Goal: Task Accomplishment & Management: Manage account settings

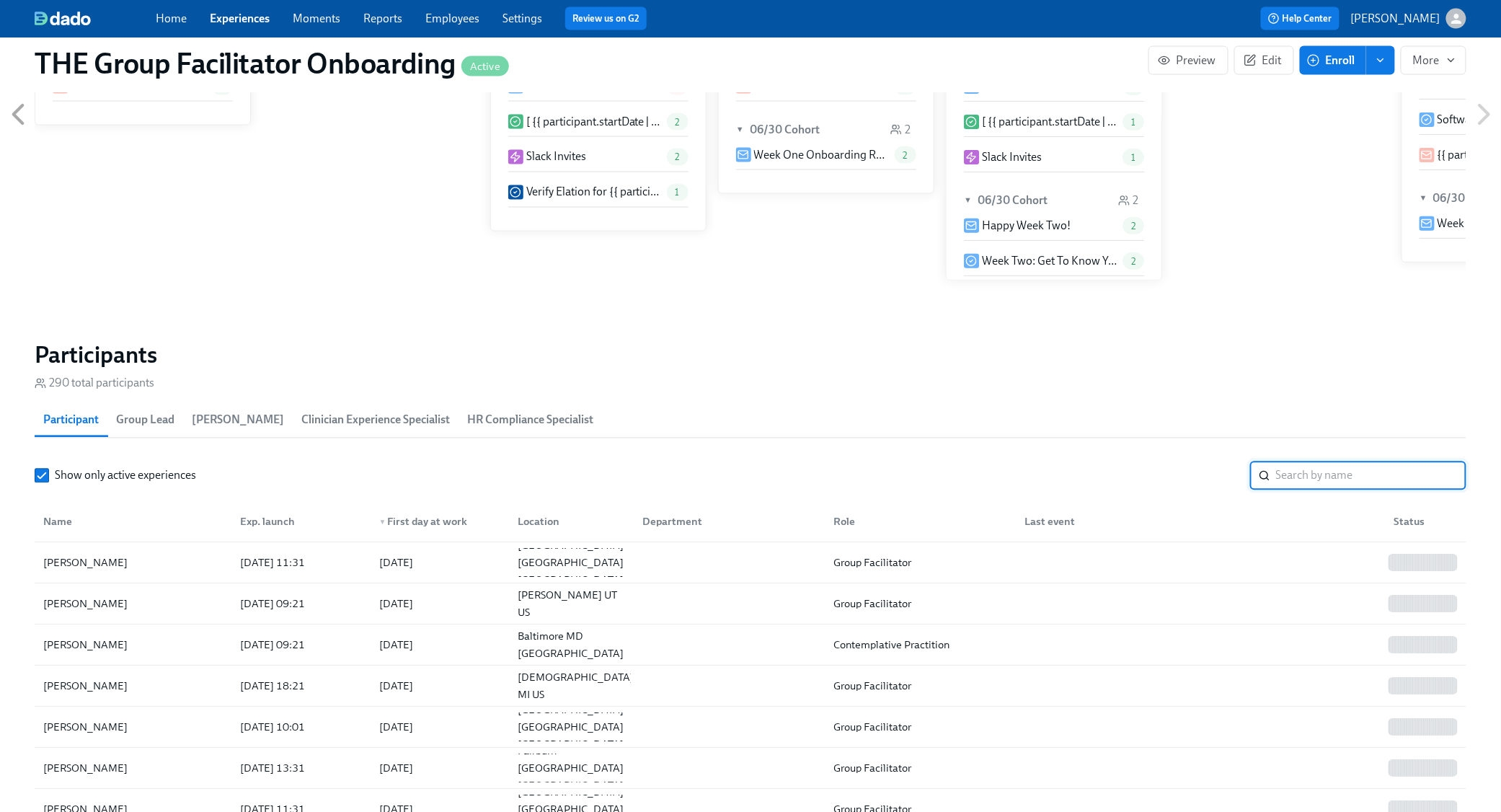
scroll to position [0, 21107]
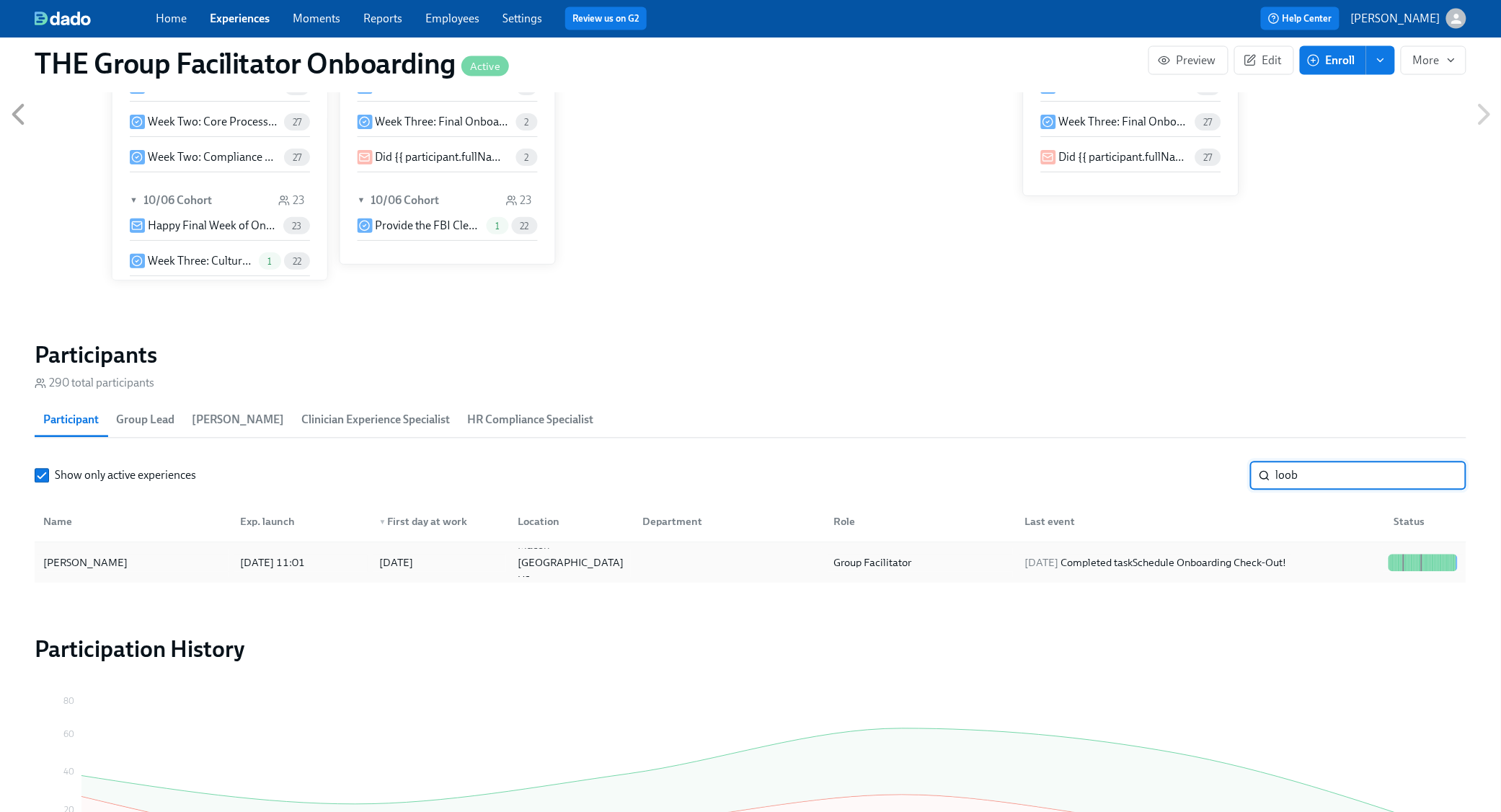
click at [1292, 569] on div "[DATE] Completed task Schedule Onboarding Check-Out!" at bounding box center [1155, 562] width 274 height 17
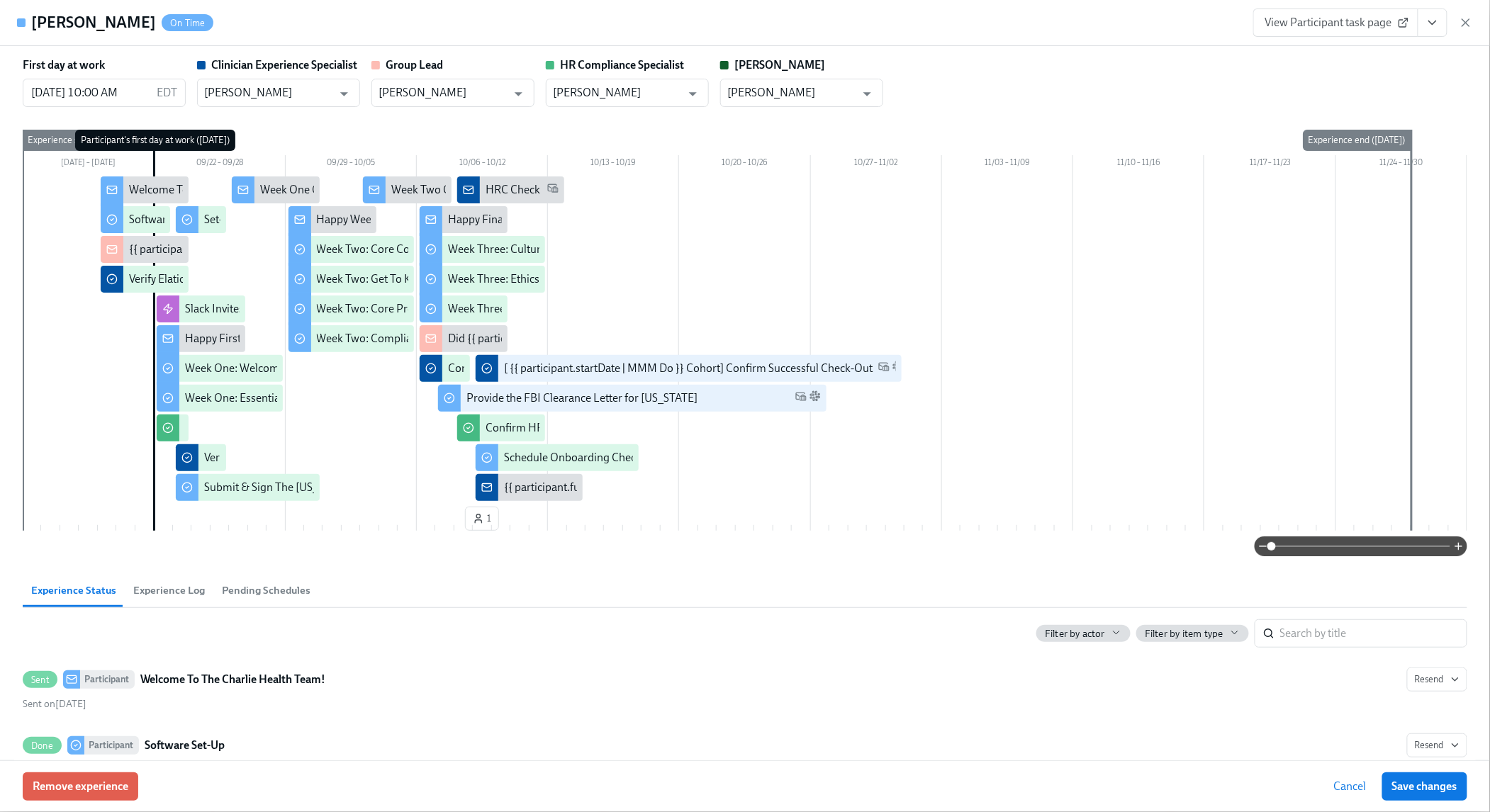
click at [1431, 25] on icon "View task page" at bounding box center [1432, 22] width 15 height 15
click at [1381, 51] on link "View Clinician Experience Specialist task page" at bounding box center [1351, 56] width 218 height 16
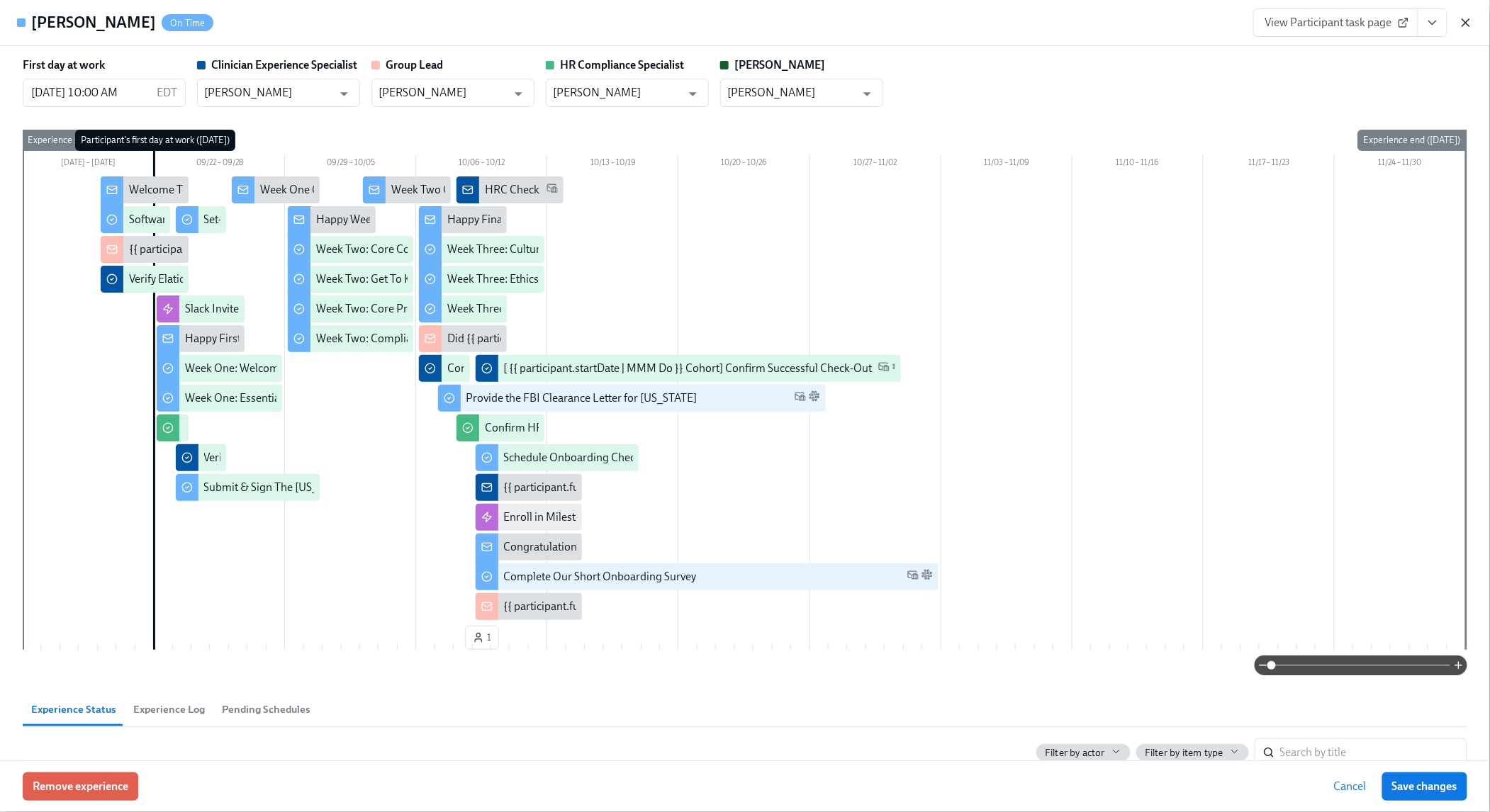
click at [1470, 24] on icon "button" at bounding box center [1466, 22] width 15 height 15
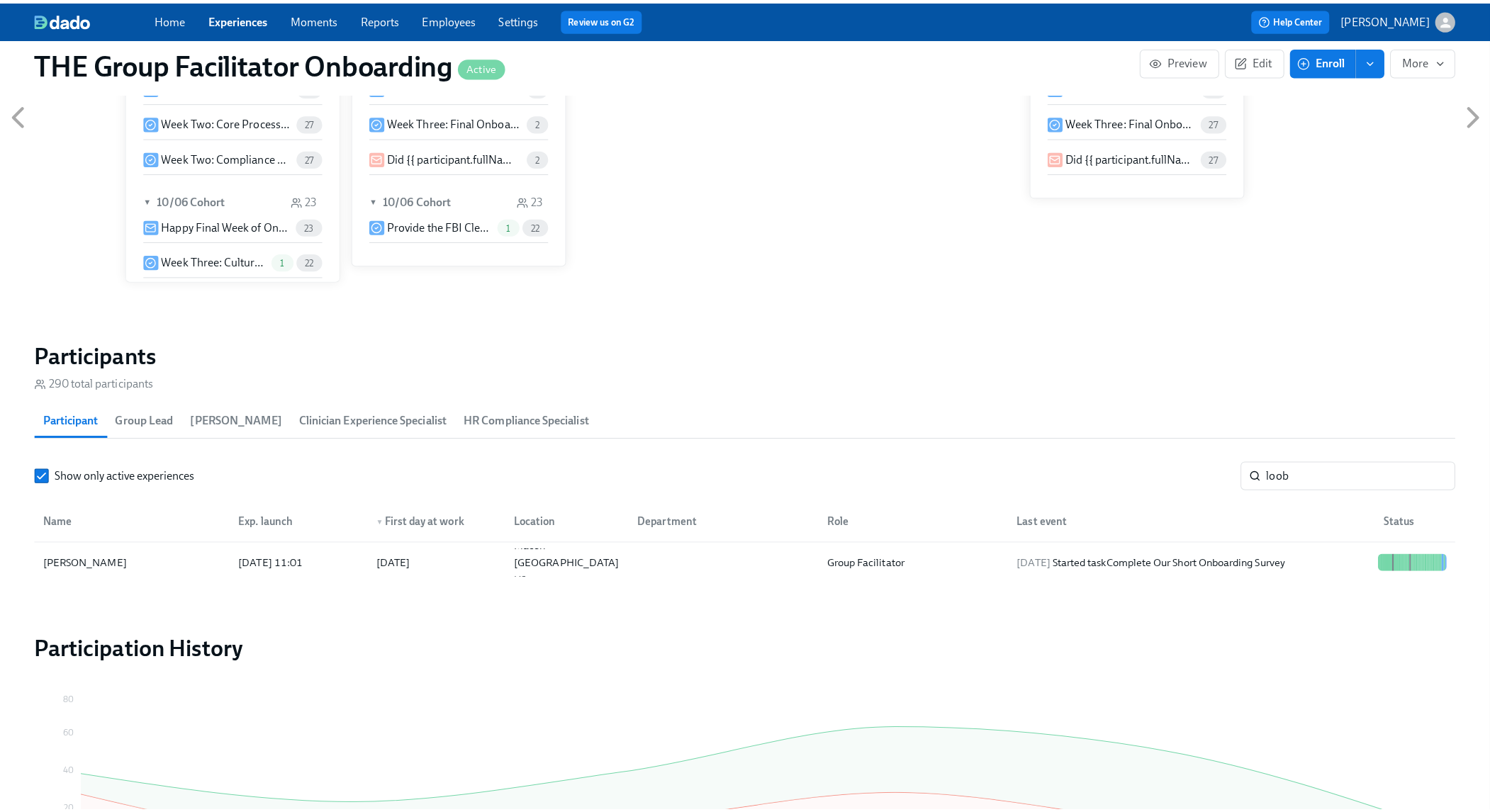
scroll to position [0, 20761]
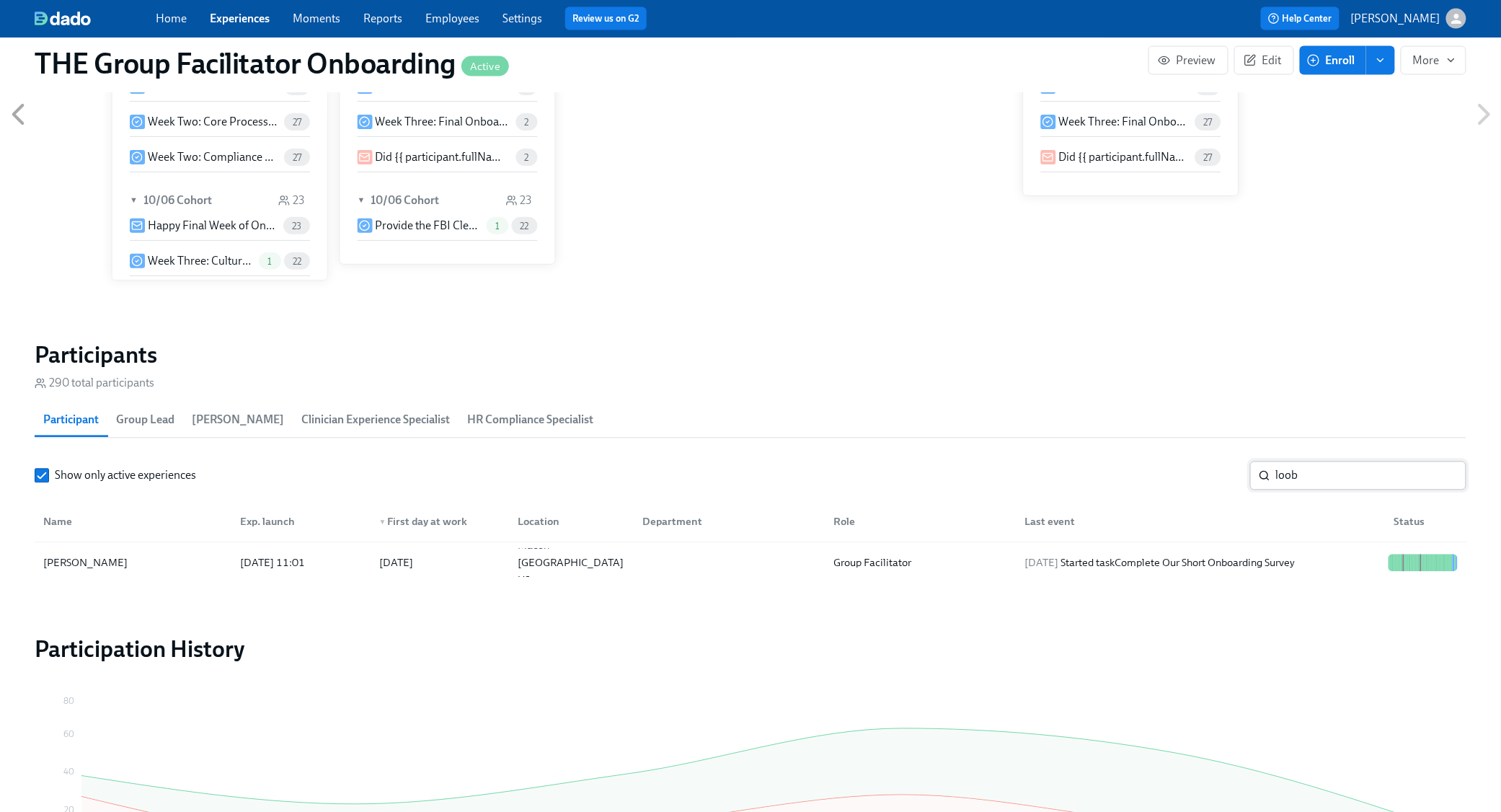
click at [1335, 485] on input "loob" at bounding box center [1371, 475] width 190 height 29
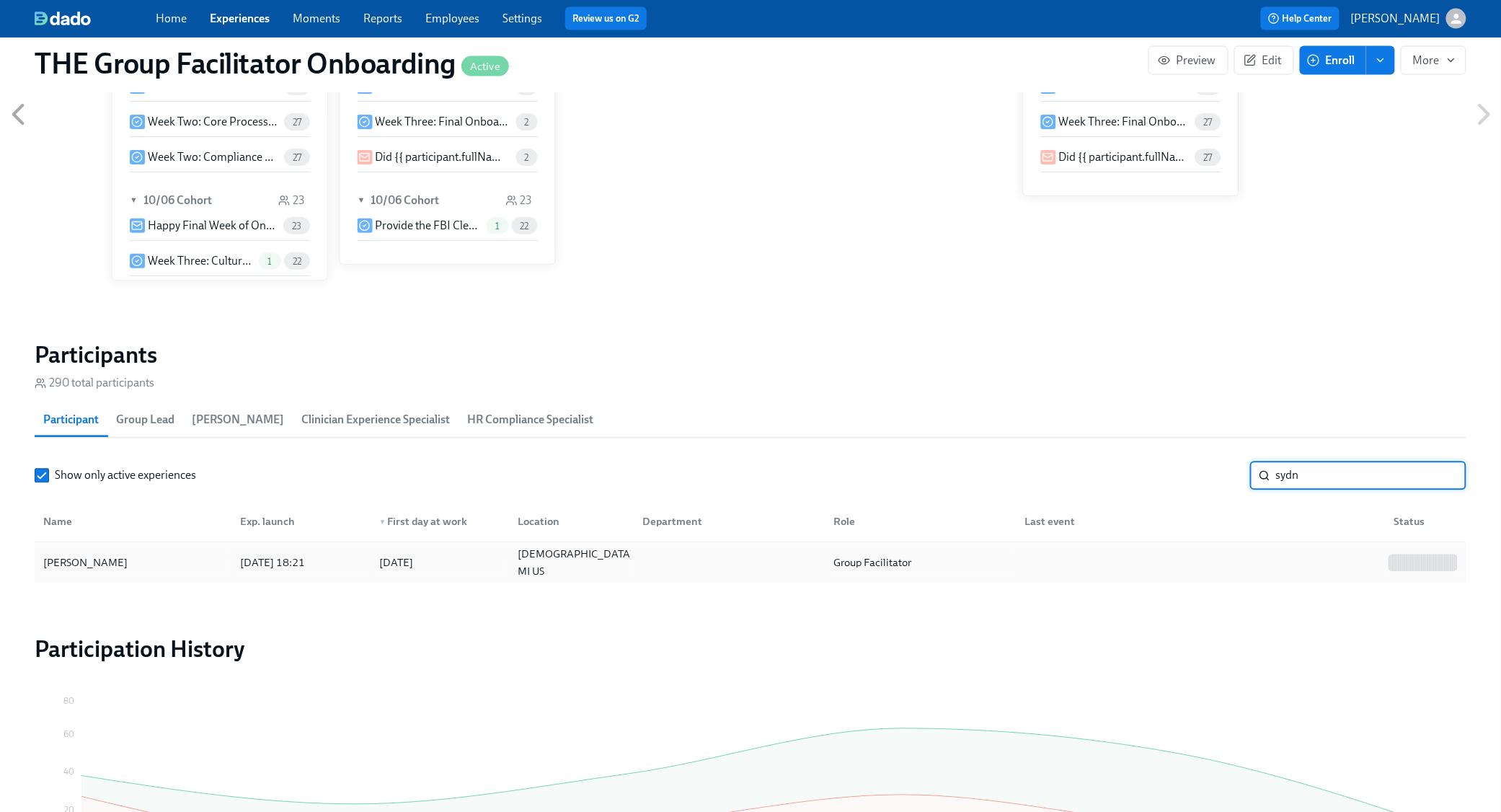
type input "sydn"
click at [1284, 572] on div at bounding box center [1198, 562] width 370 height 29
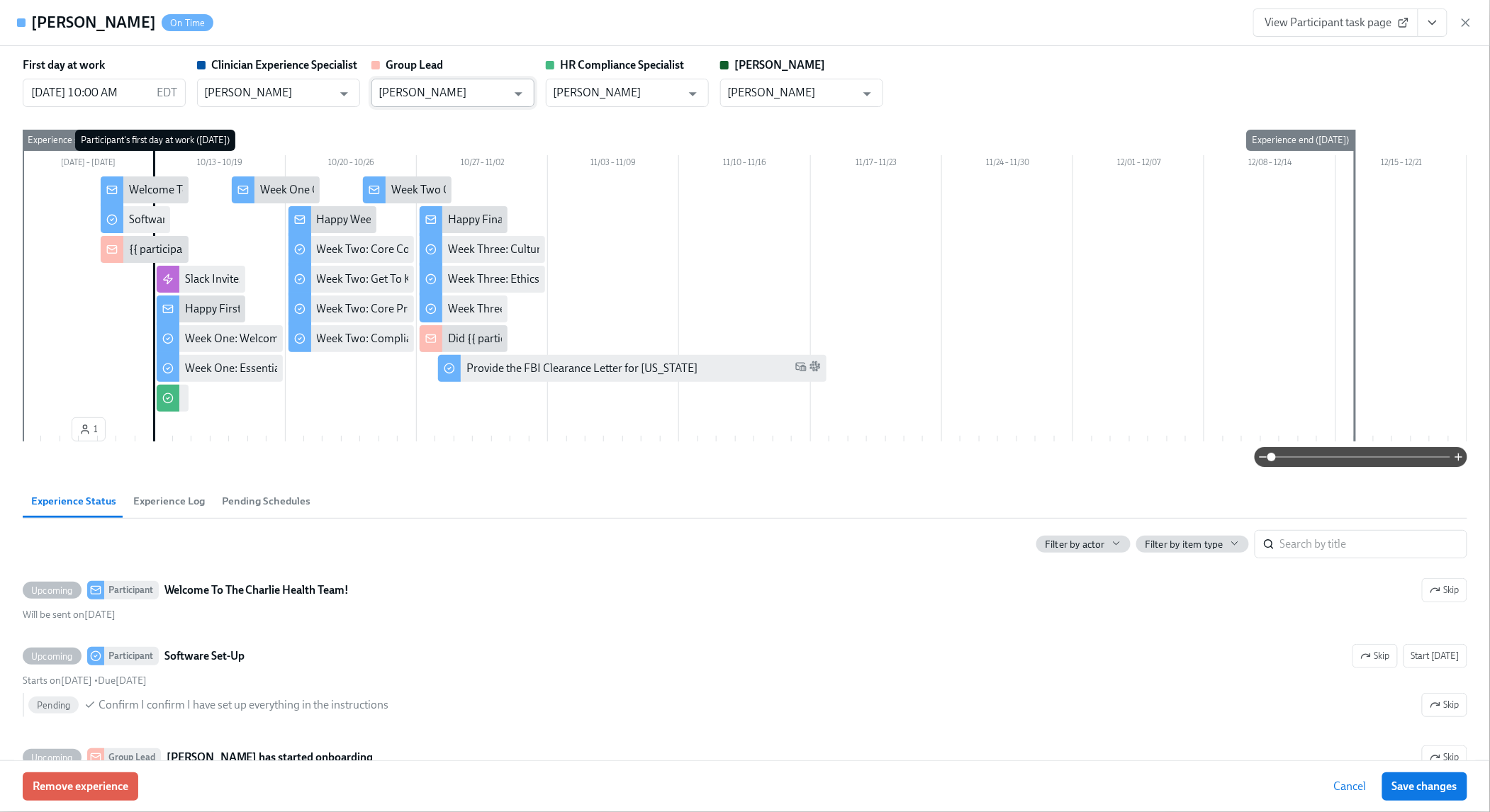
click at [412, 90] on input "[PERSON_NAME]" at bounding box center [443, 93] width 129 height 28
click at [412, 124] on li "[PERSON_NAME]" at bounding box center [452, 128] width 163 height 24
type input "[PERSON_NAME]"
click at [1419, 782] on span "Save changes" at bounding box center [1425, 787] width 65 height 15
type input "[PERSON_NAME]"
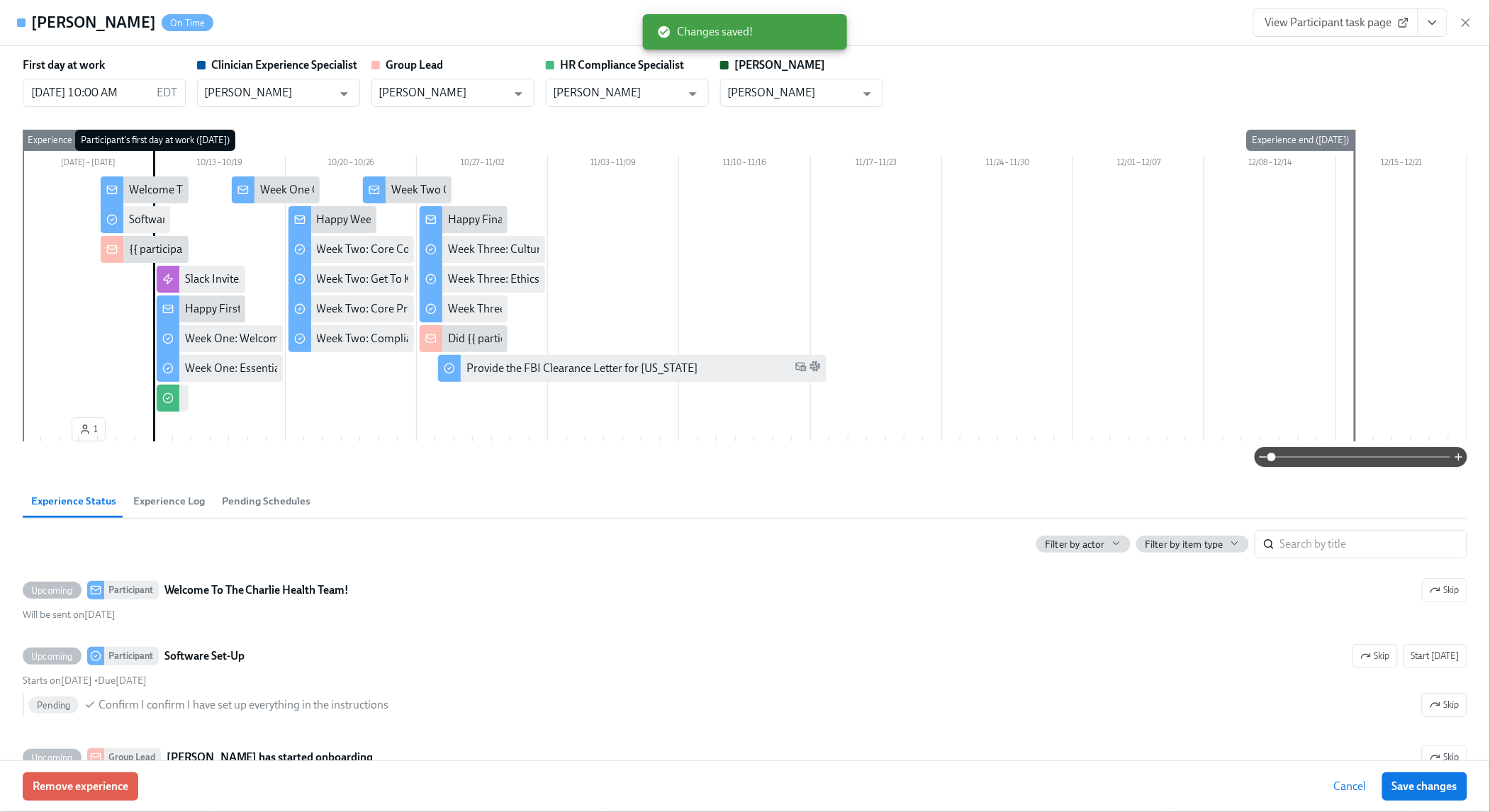
click at [1470, 23] on icon "button" at bounding box center [1466, 22] width 15 height 15
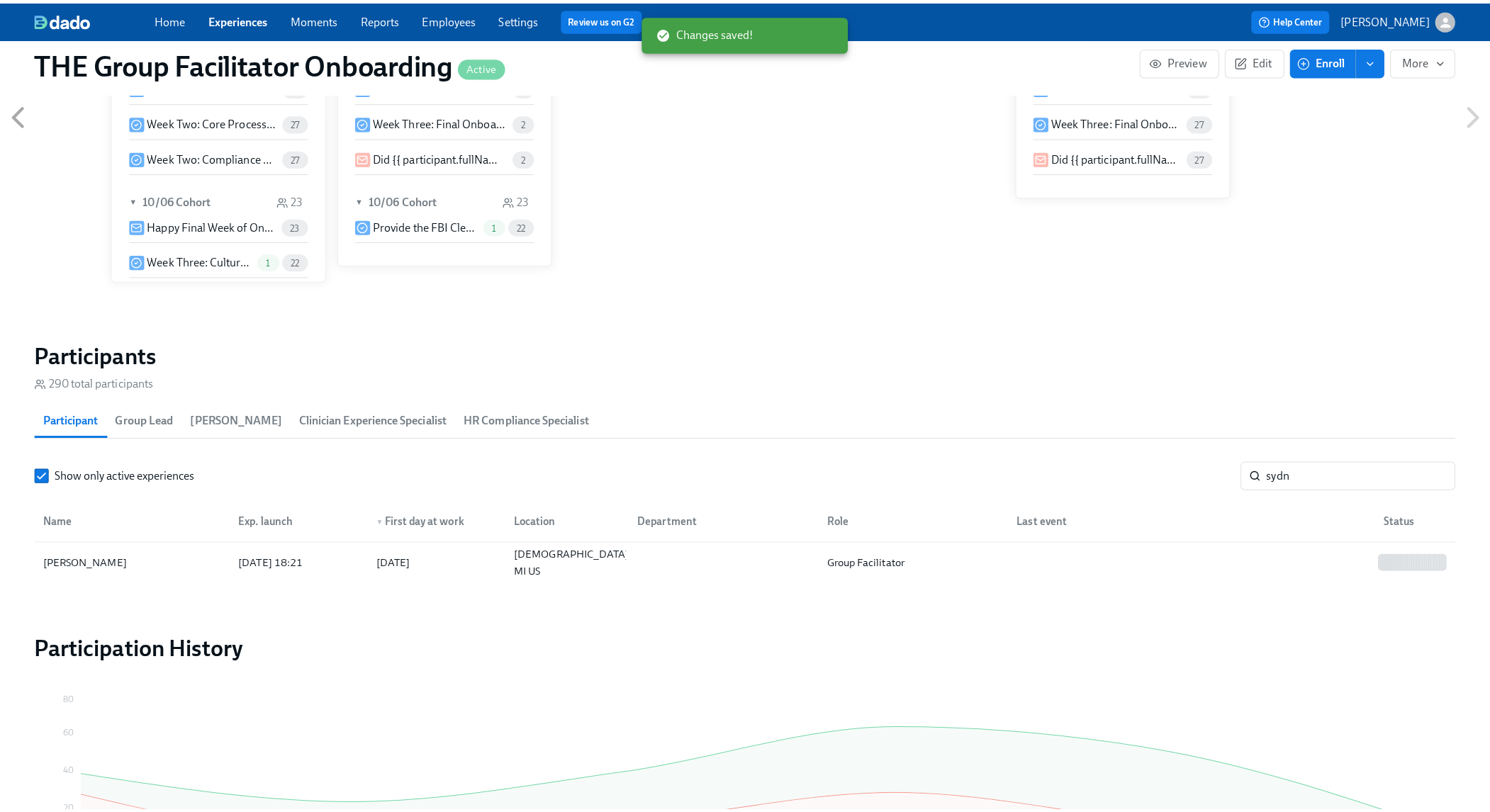
scroll to position [0, 20746]
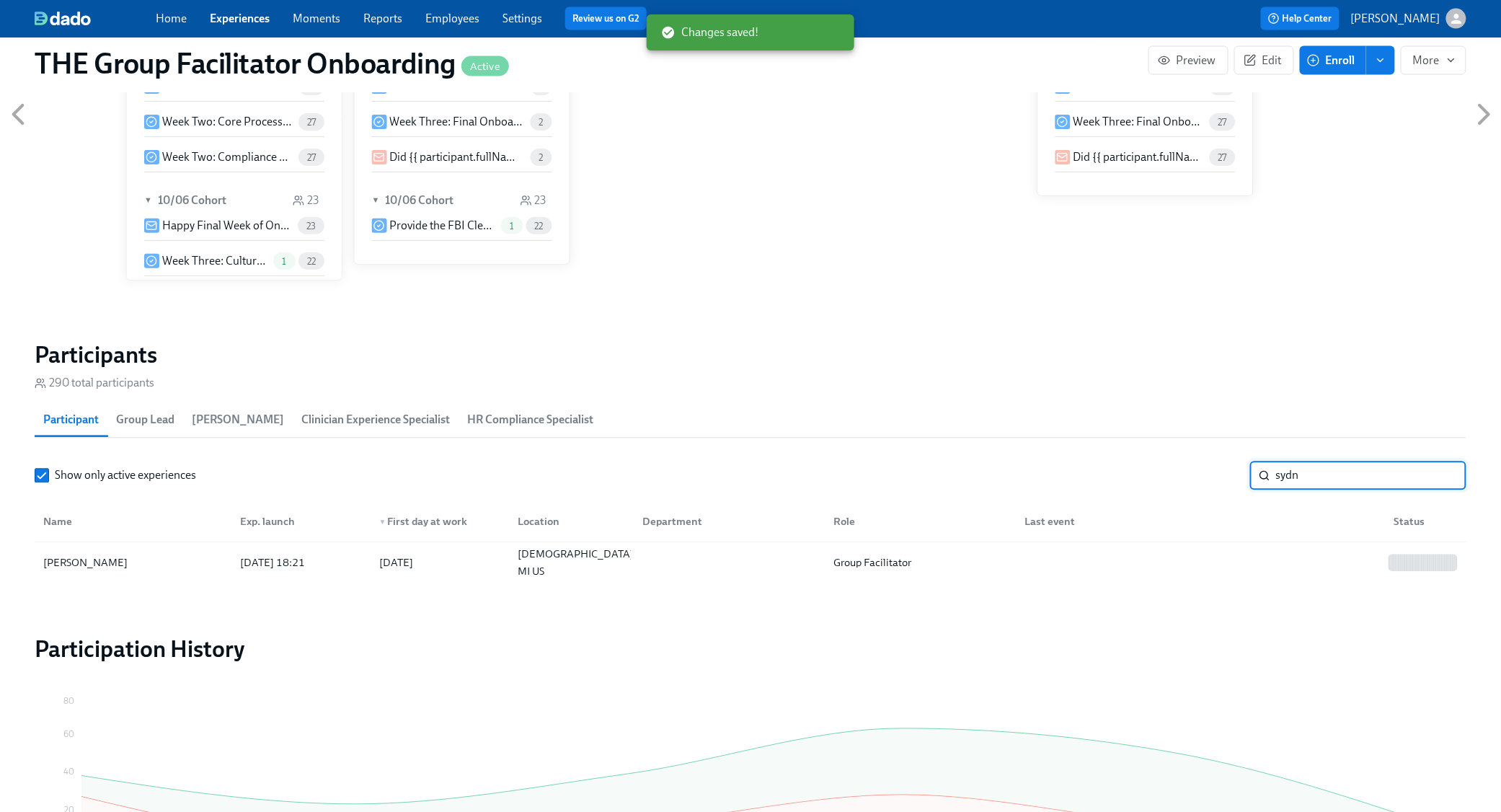
click at [1335, 473] on input "sydn" at bounding box center [1371, 475] width 190 height 29
type input "[PERSON_NAME]"
click at [1263, 569] on div at bounding box center [1198, 562] width 370 height 29
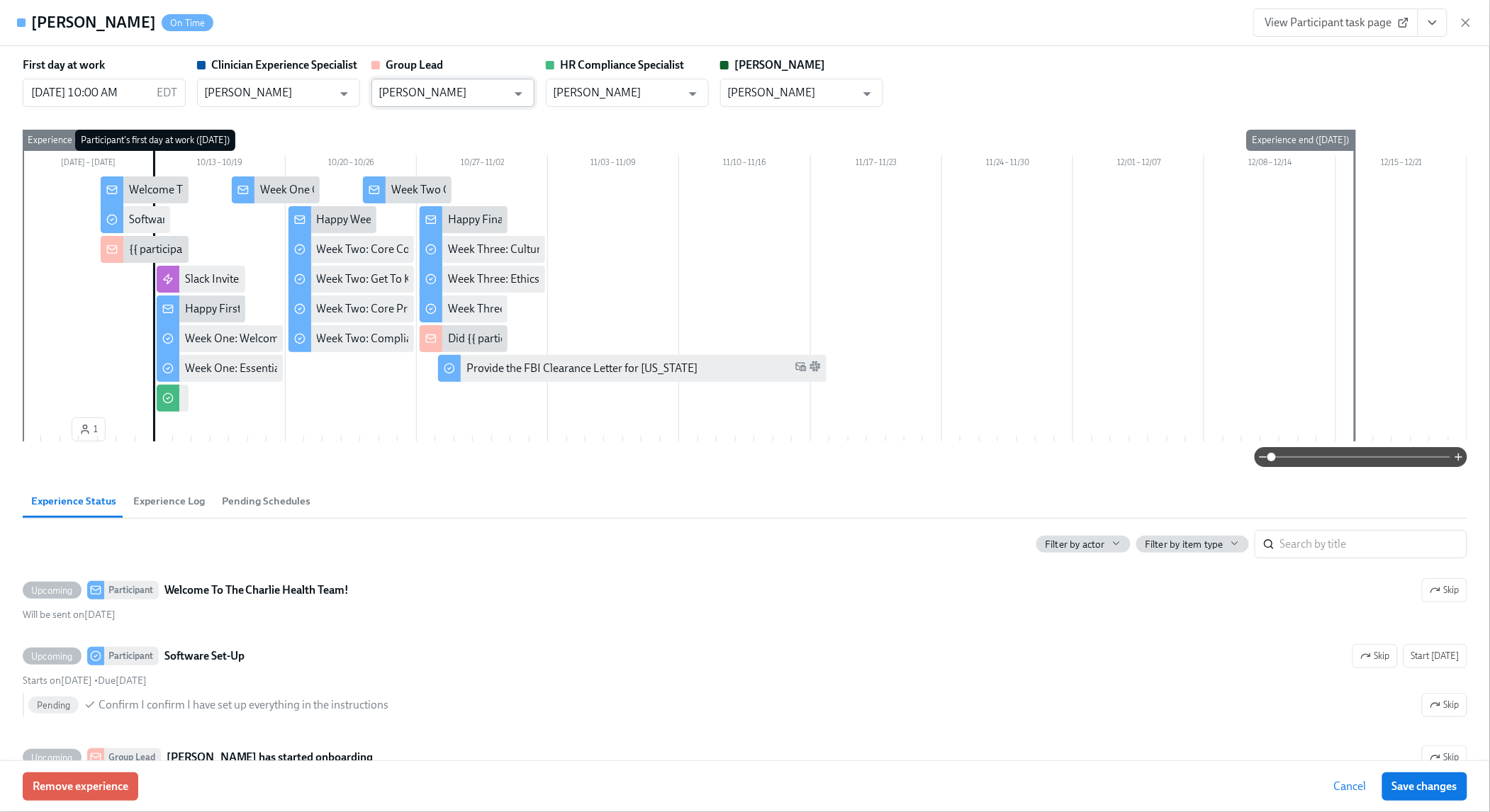
click at [456, 100] on input "[PERSON_NAME]" at bounding box center [443, 93] width 129 height 28
click at [451, 121] on li "[PERSON_NAME]" at bounding box center [452, 128] width 163 height 24
type input "[PERSON_NAME]"
click at [1441, 797] on button "Save changes" at bounding box center [1425, 787] width 85 height 28
type input "[PERSON_NAME]"
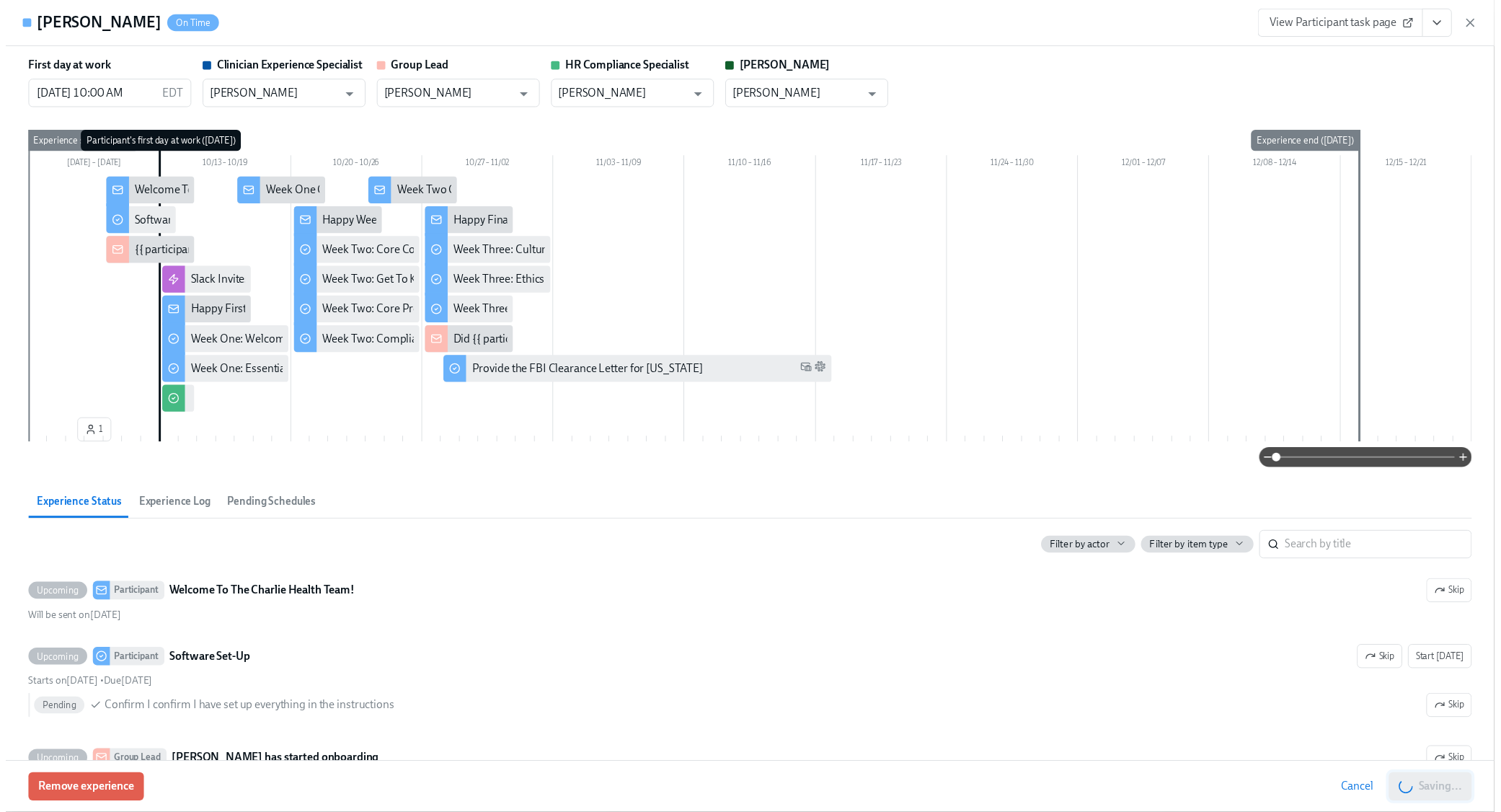
scroll to position [0, 21107]
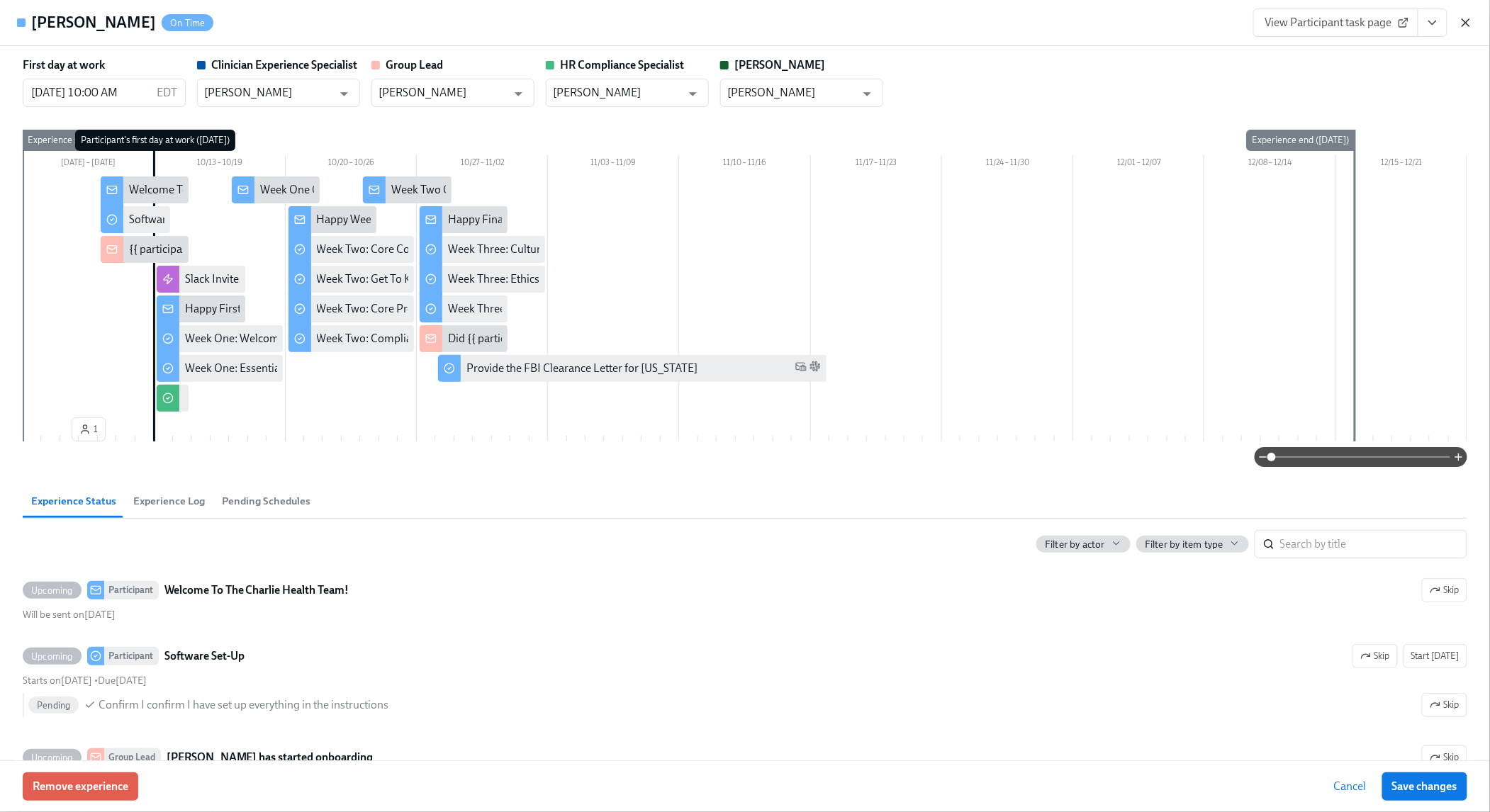
click at [1462, 22] on icon "button" at bounding box center [1466, 22] width 15 height 15
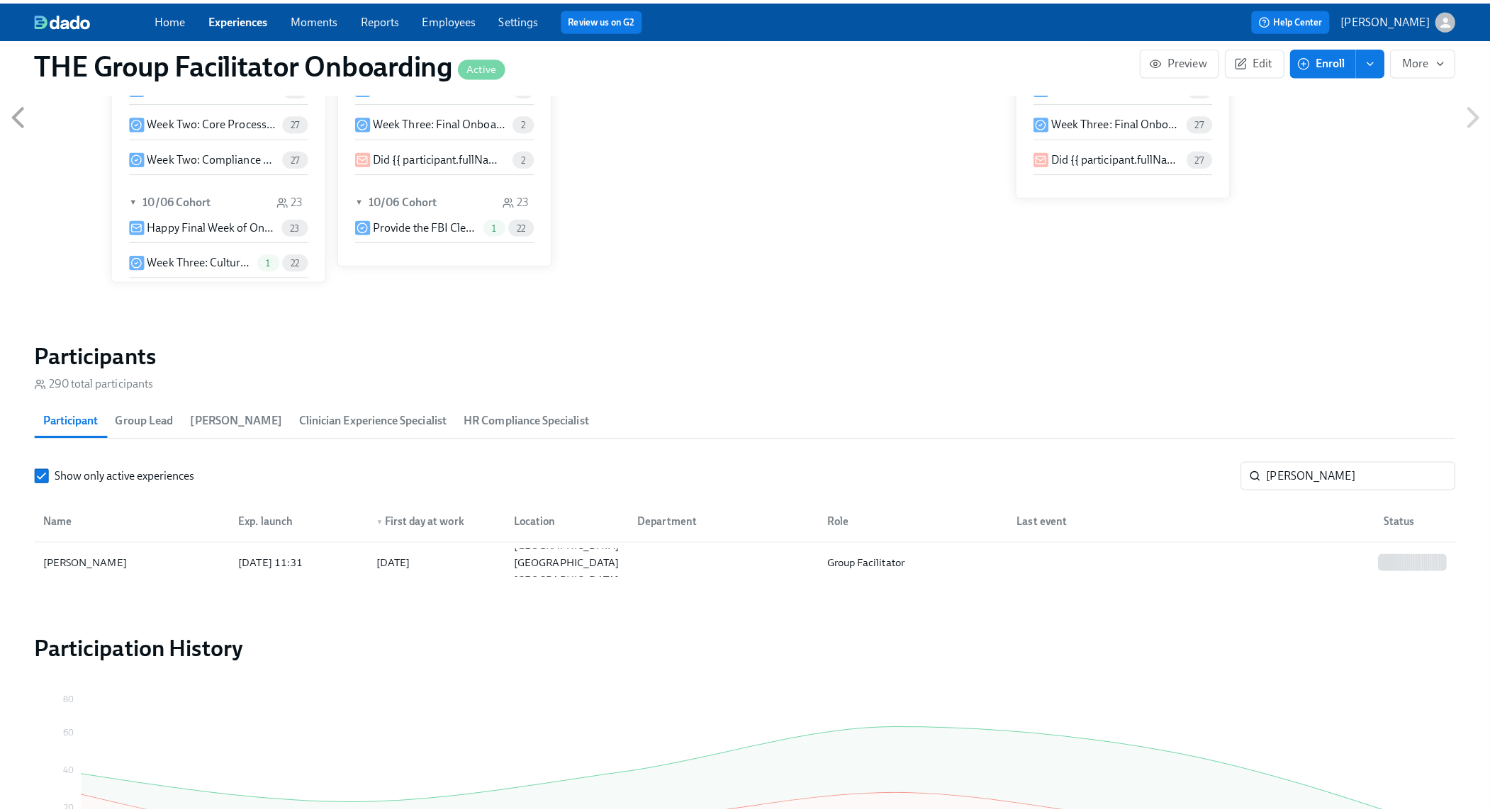
scroll to position [0, 20746]
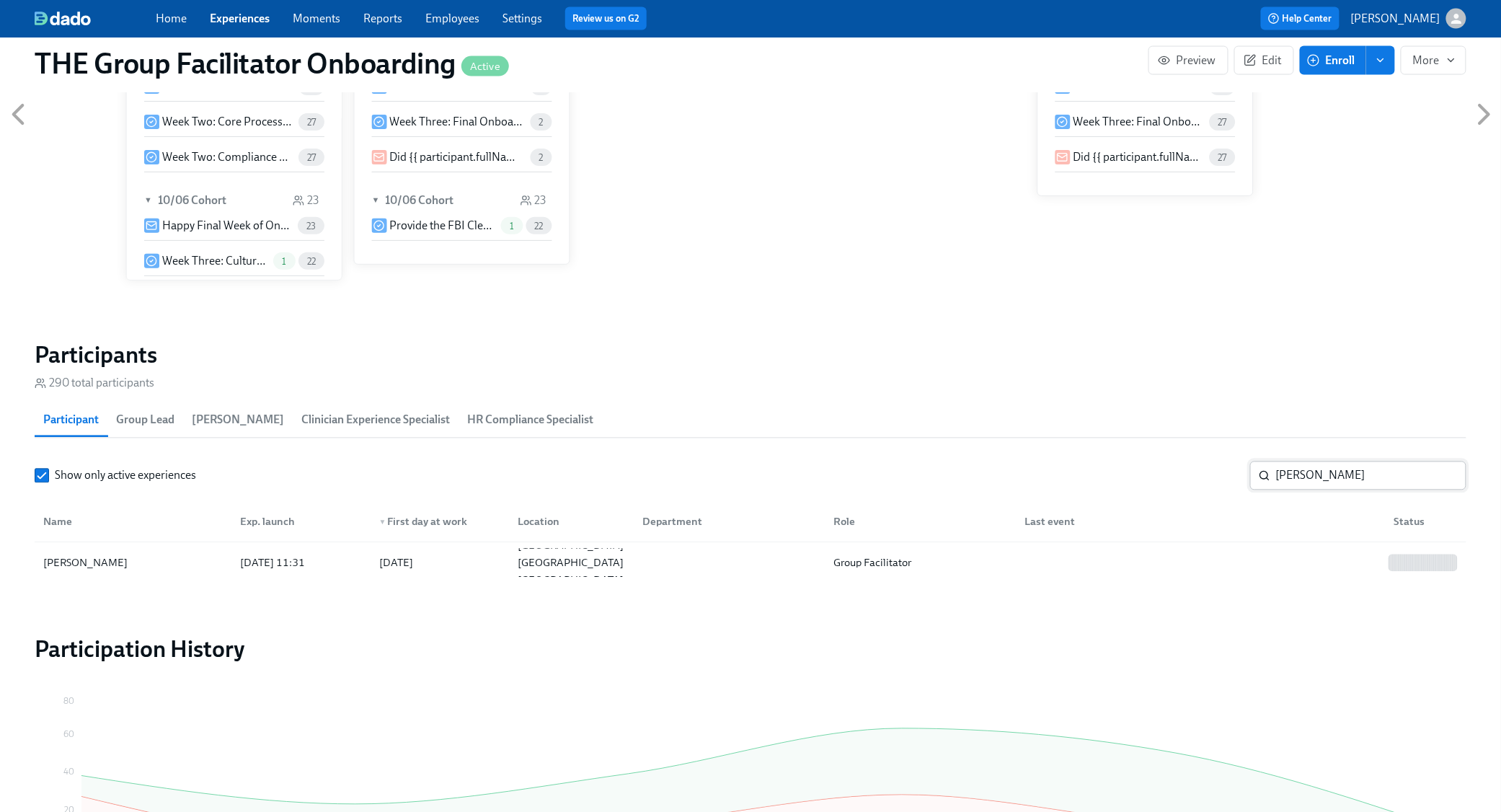
click at [1308, 468] on input "[PERSON_NAME]" at bounding box center [1371, 475] width 190 height 29
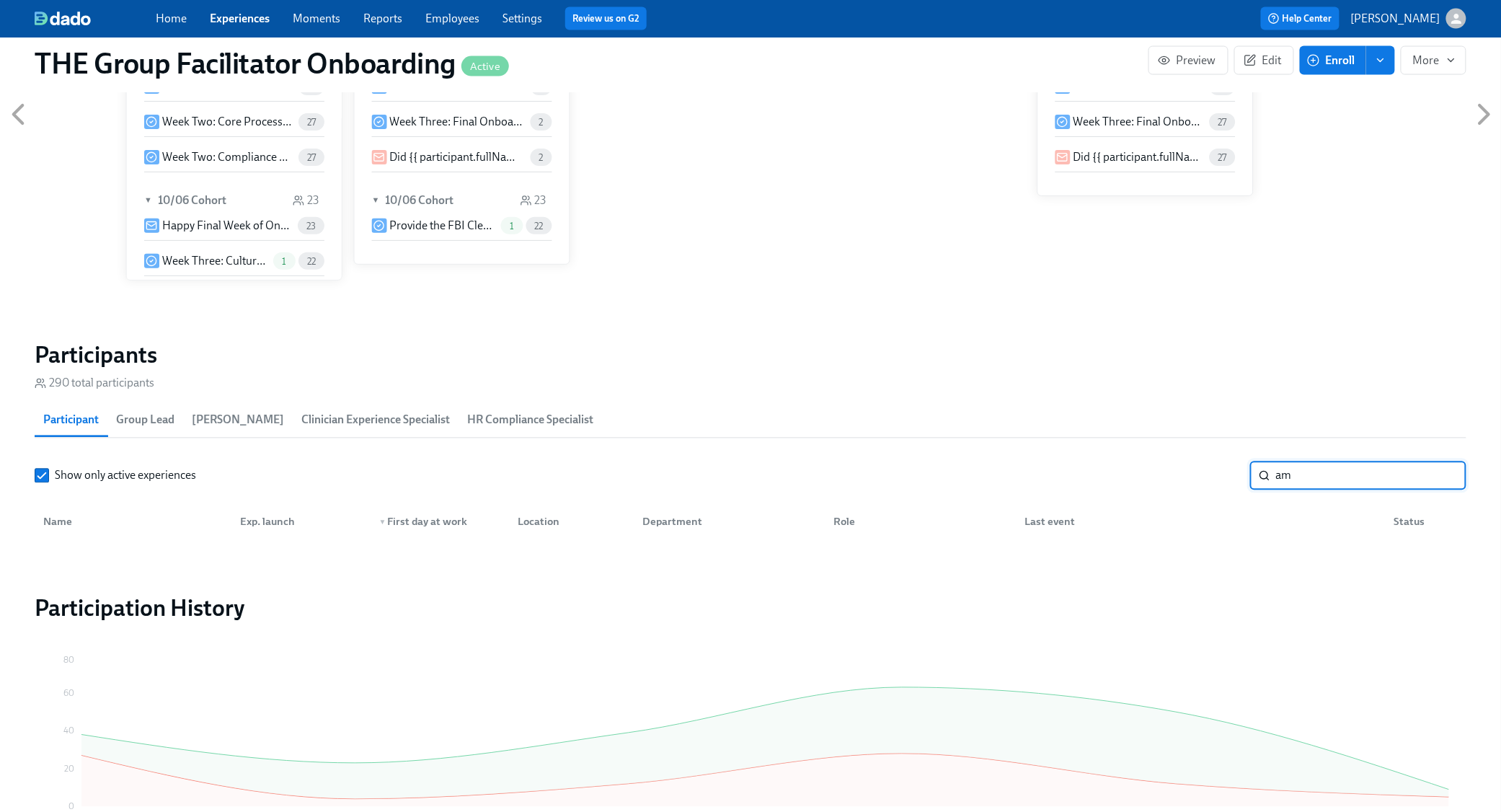
type input "a"
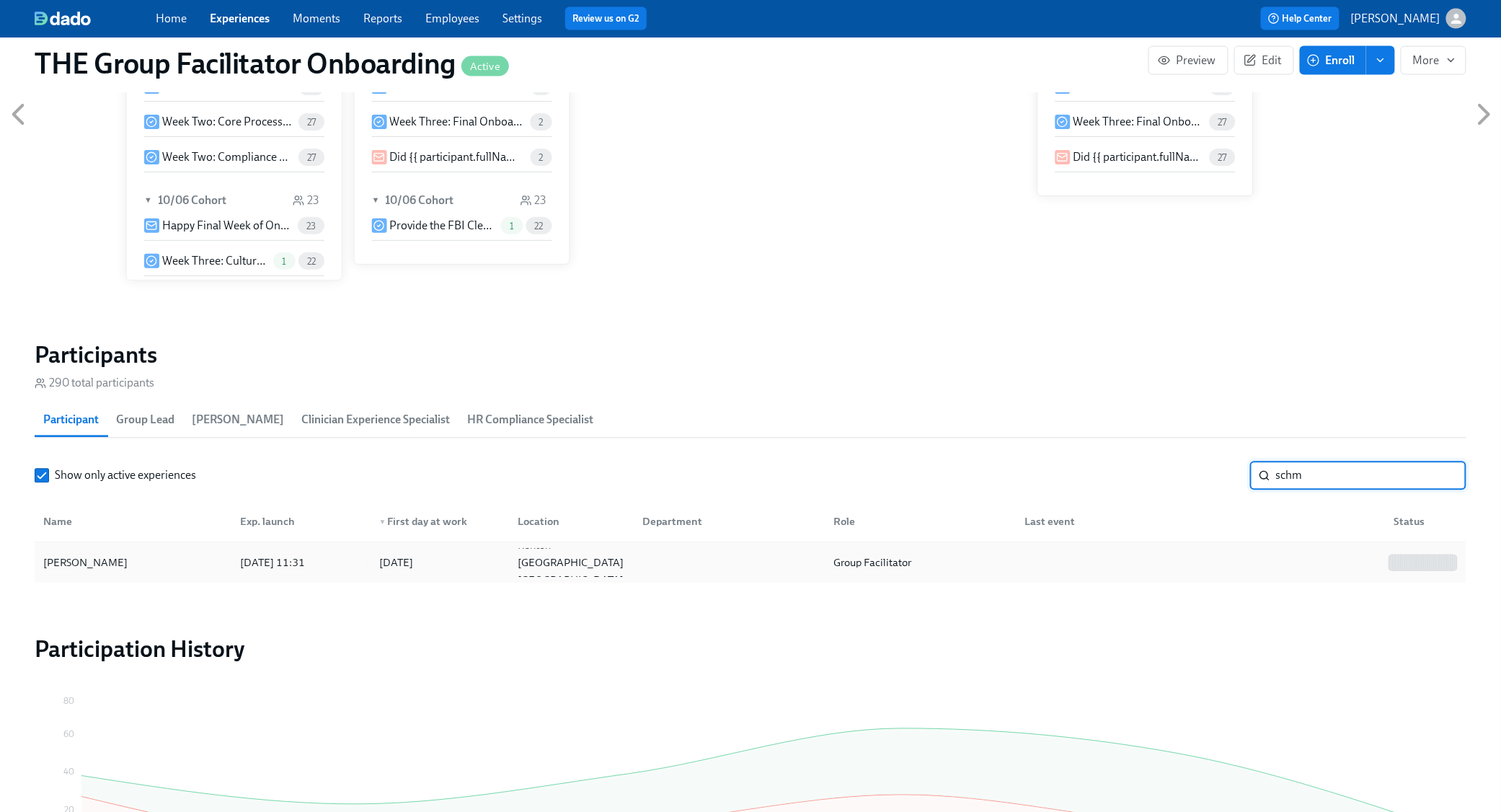
type input "schm"
click at [1271, 567] on div at bounding box center [1198, 562] width 370 height 29
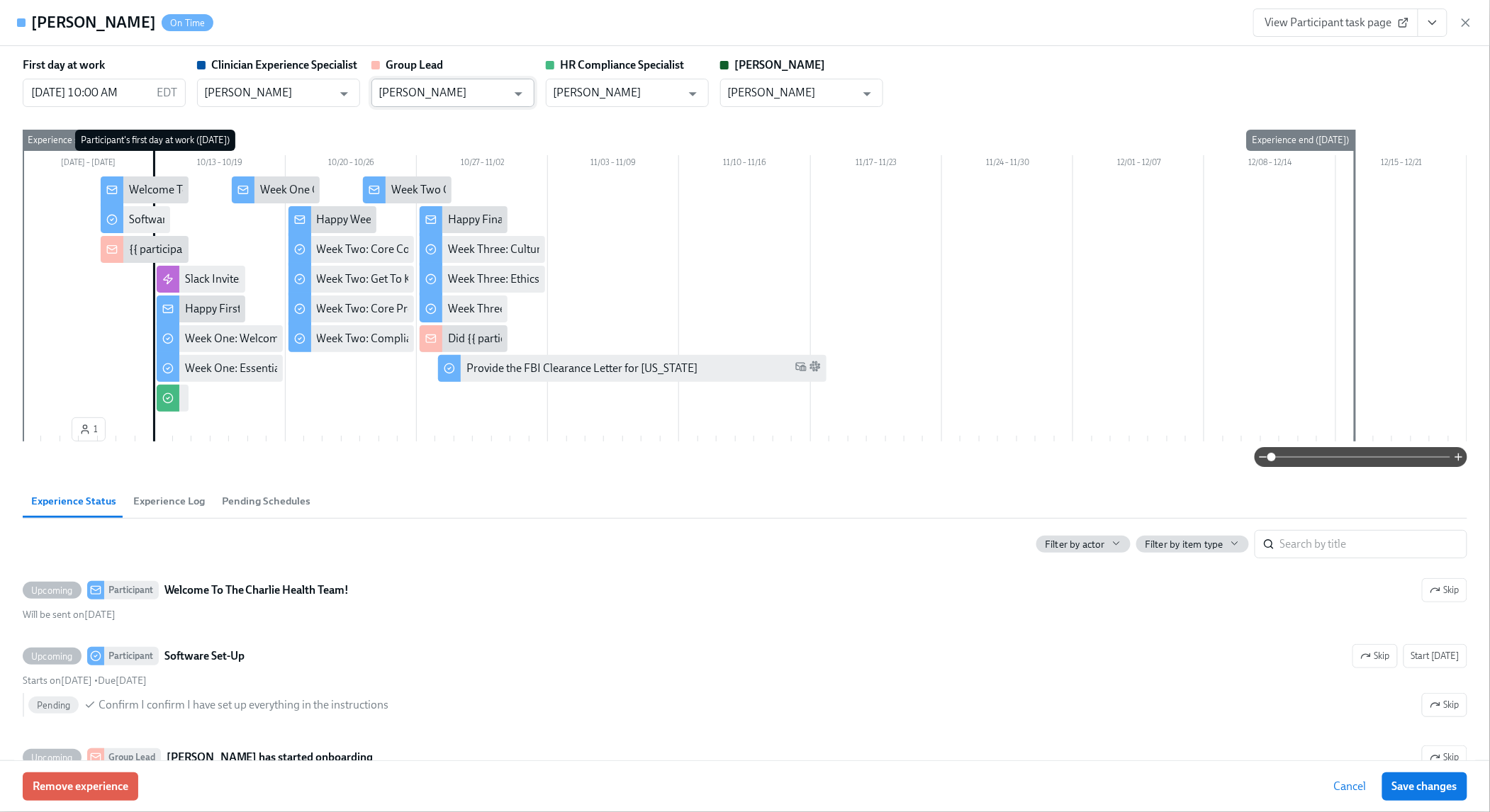
click at [391, 86] on input "[PERSON_NAME]" at bounding box center [443, 93] width 129 height 28
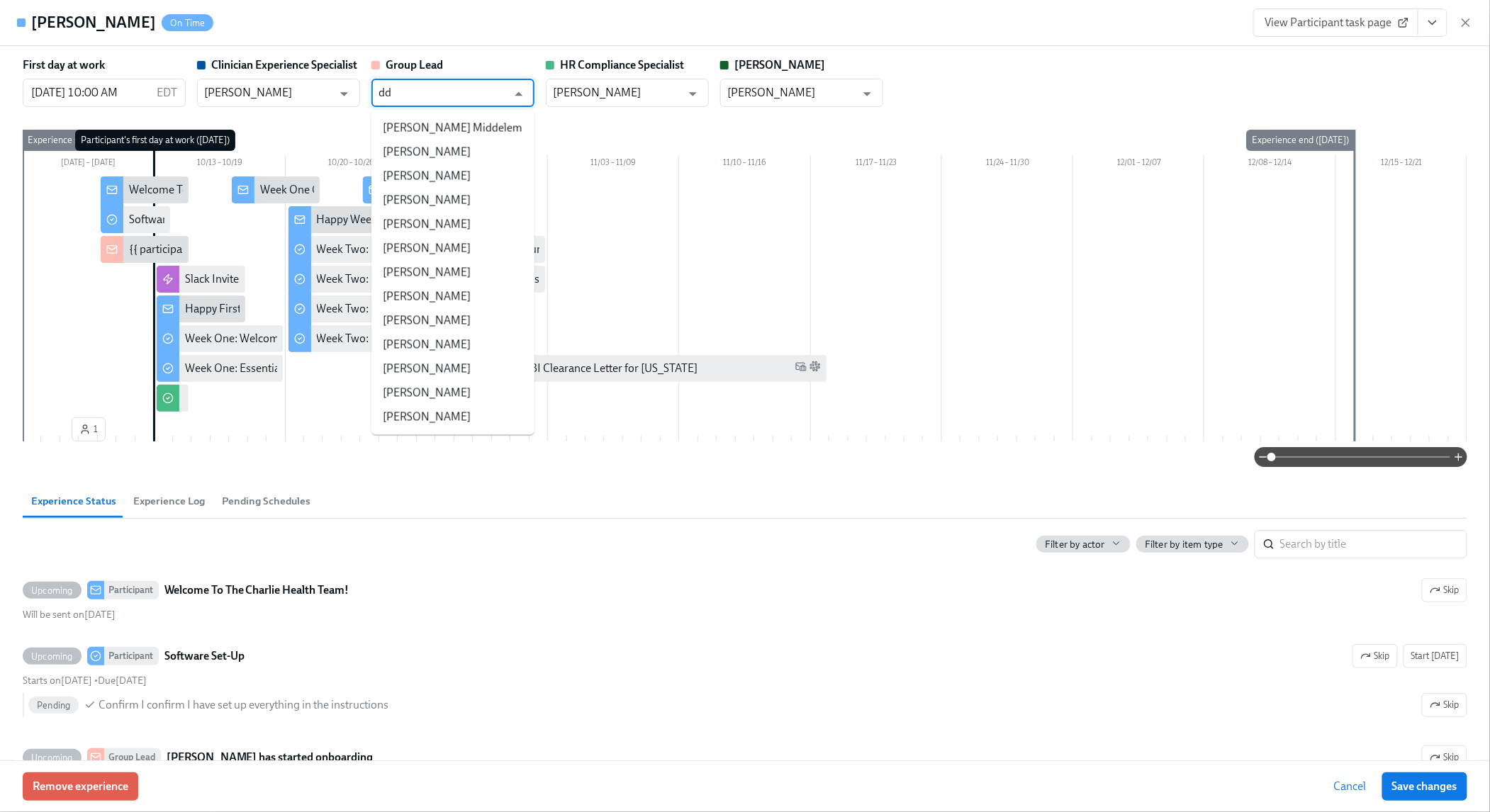
type input "d"
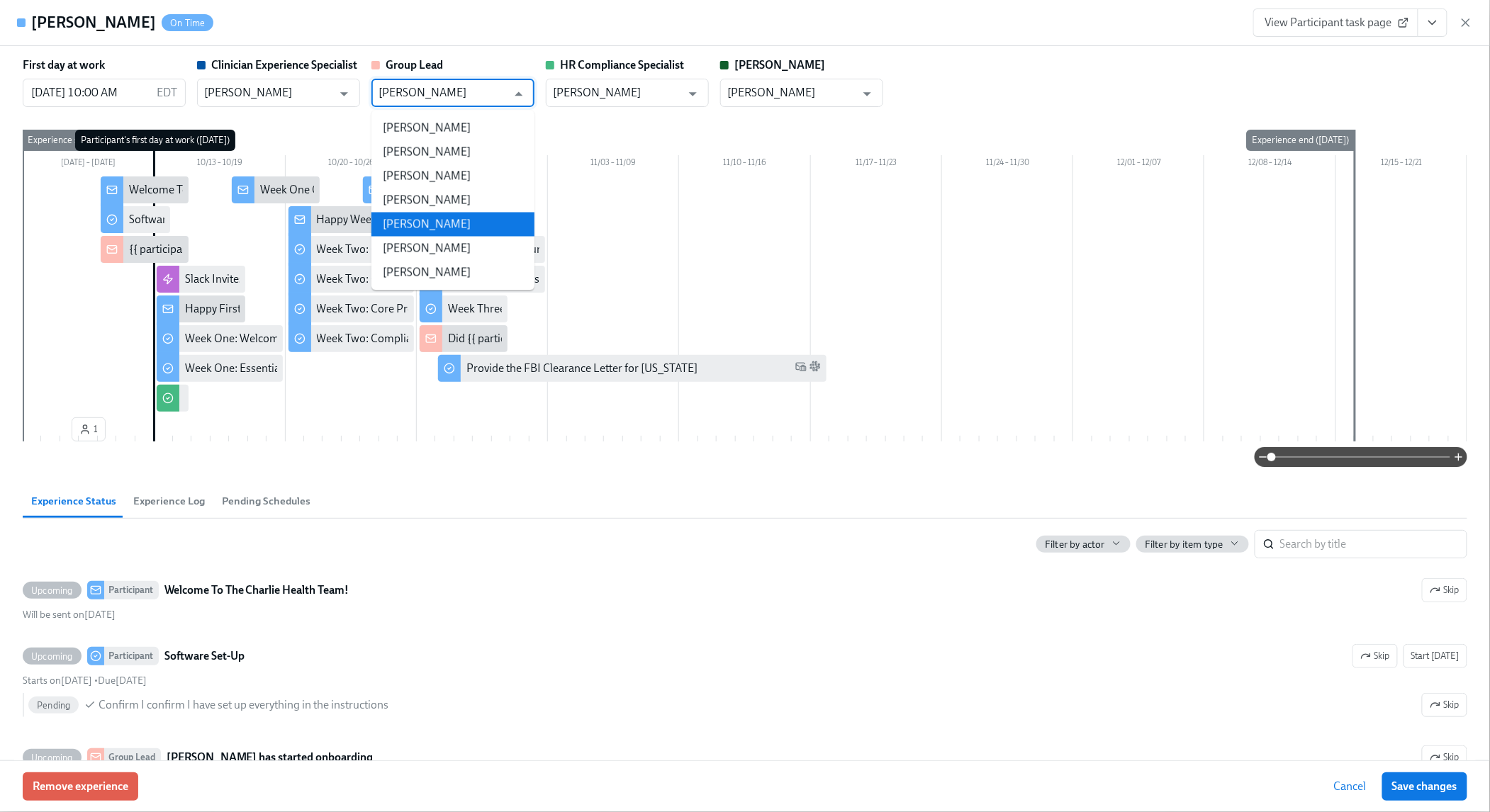
click at [418, 217] on li "[PERSON_NAME]" at bounding box center [452, 224] width 163 height 24
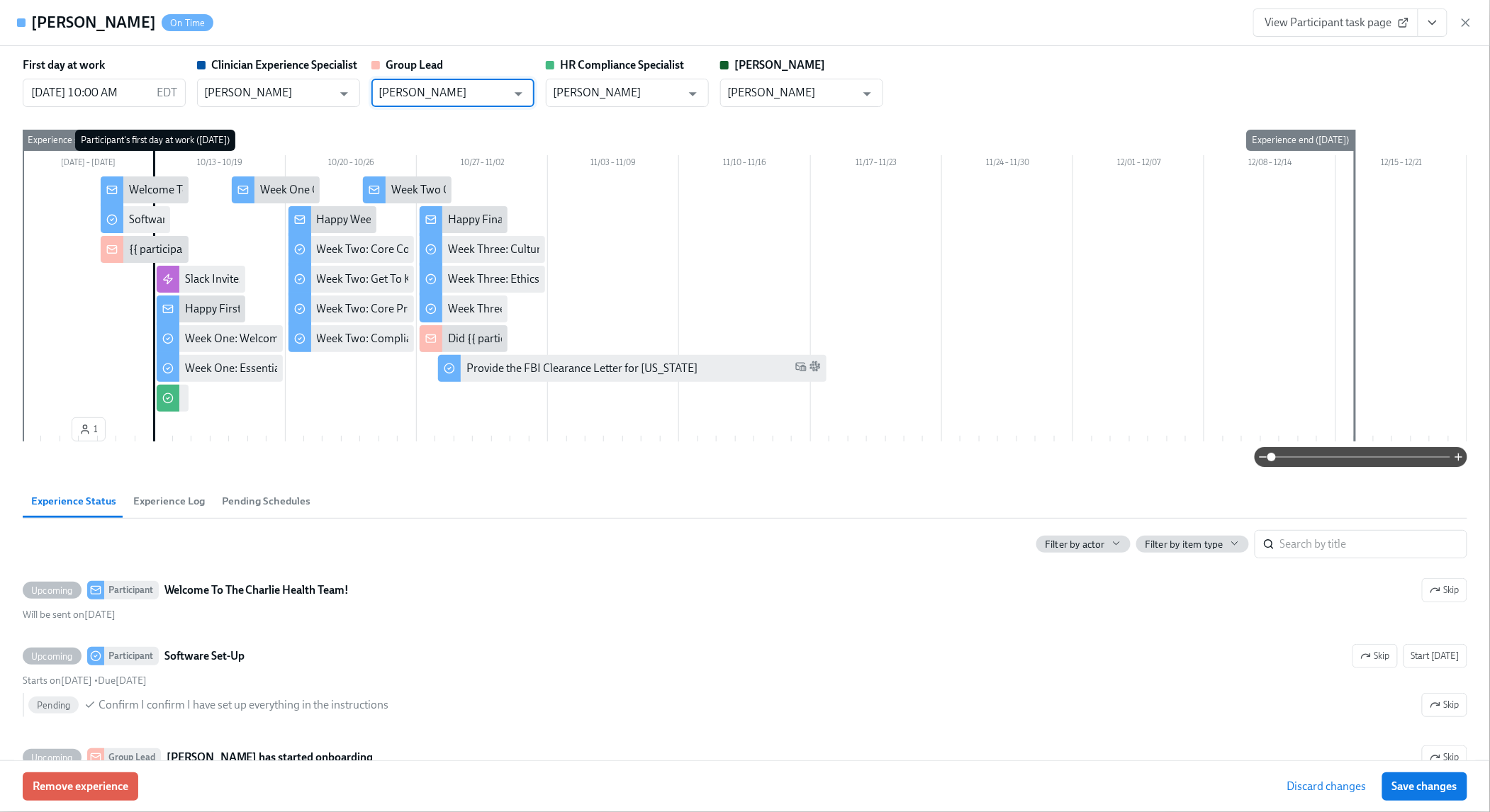
type input "[PERSON_NAME]"
click at [1392, 785] on span "Save changes" at bounding box center [1425, 787] width 65 height 15
type input "[PERSON_NAME]"
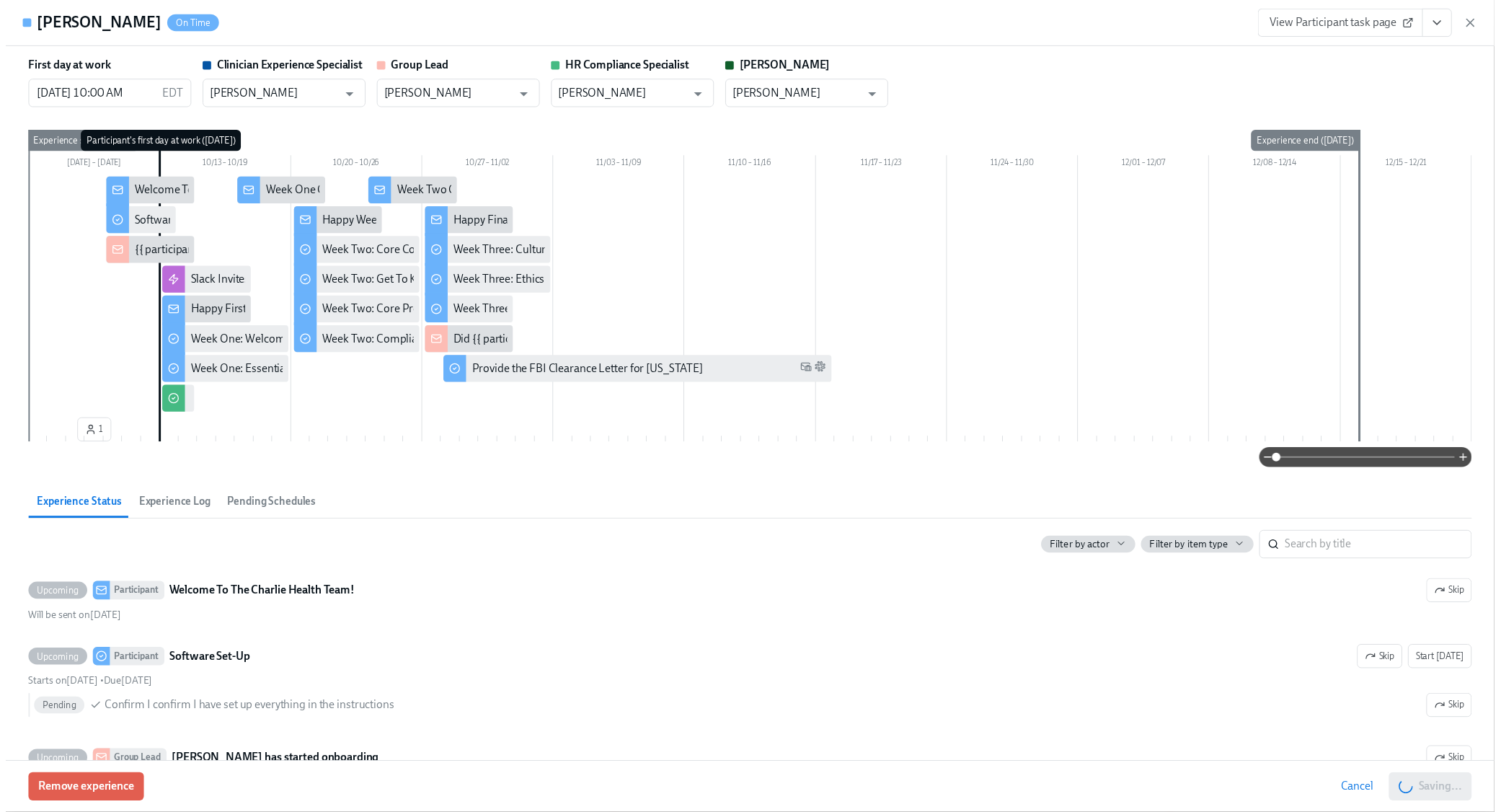
scroll to position [0, 21107]
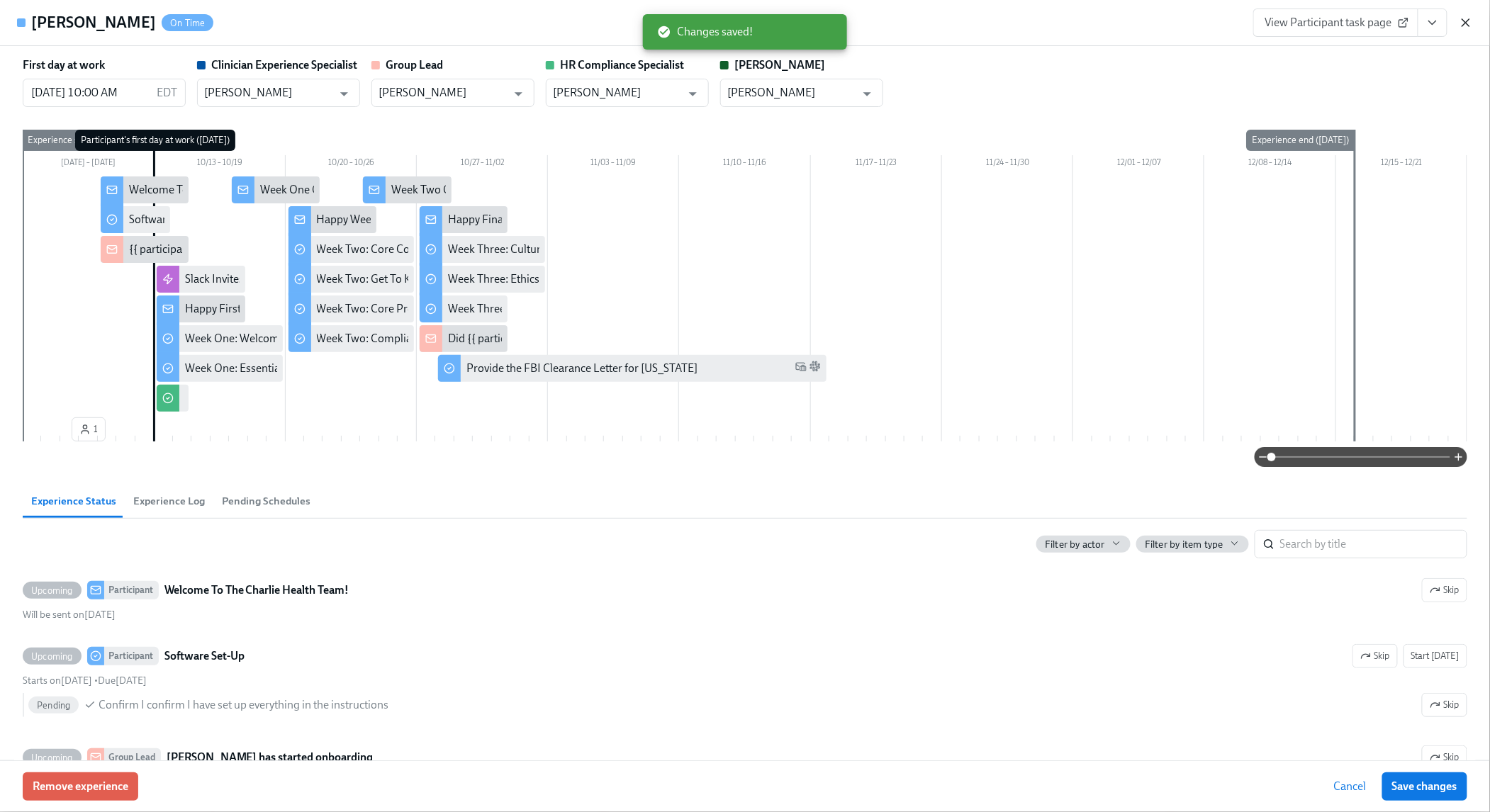
click at [1466, 25] on icon "button" at bounding box center [1466, 22] width 15 height 15
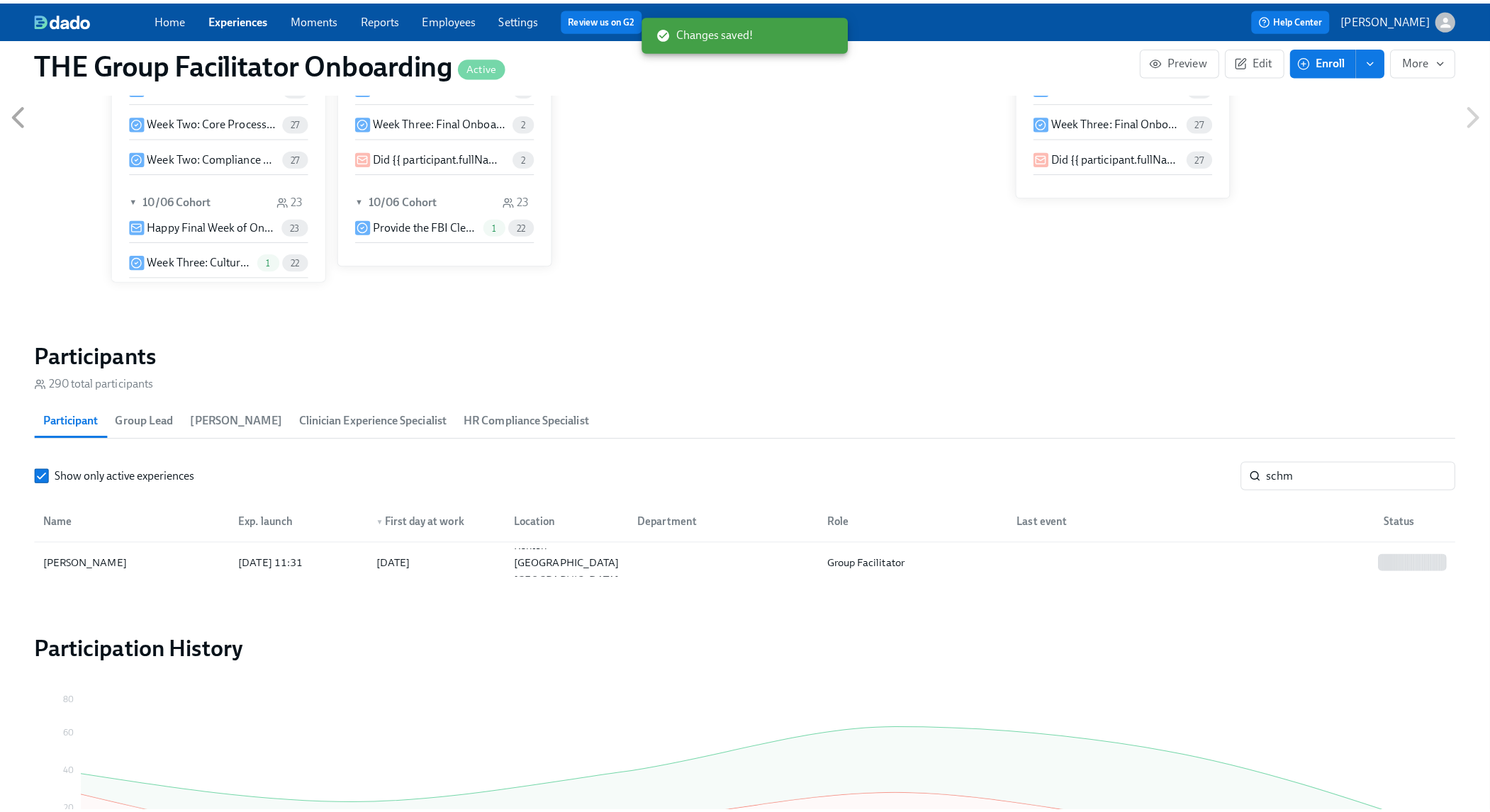
scroll to position [0, 20746]
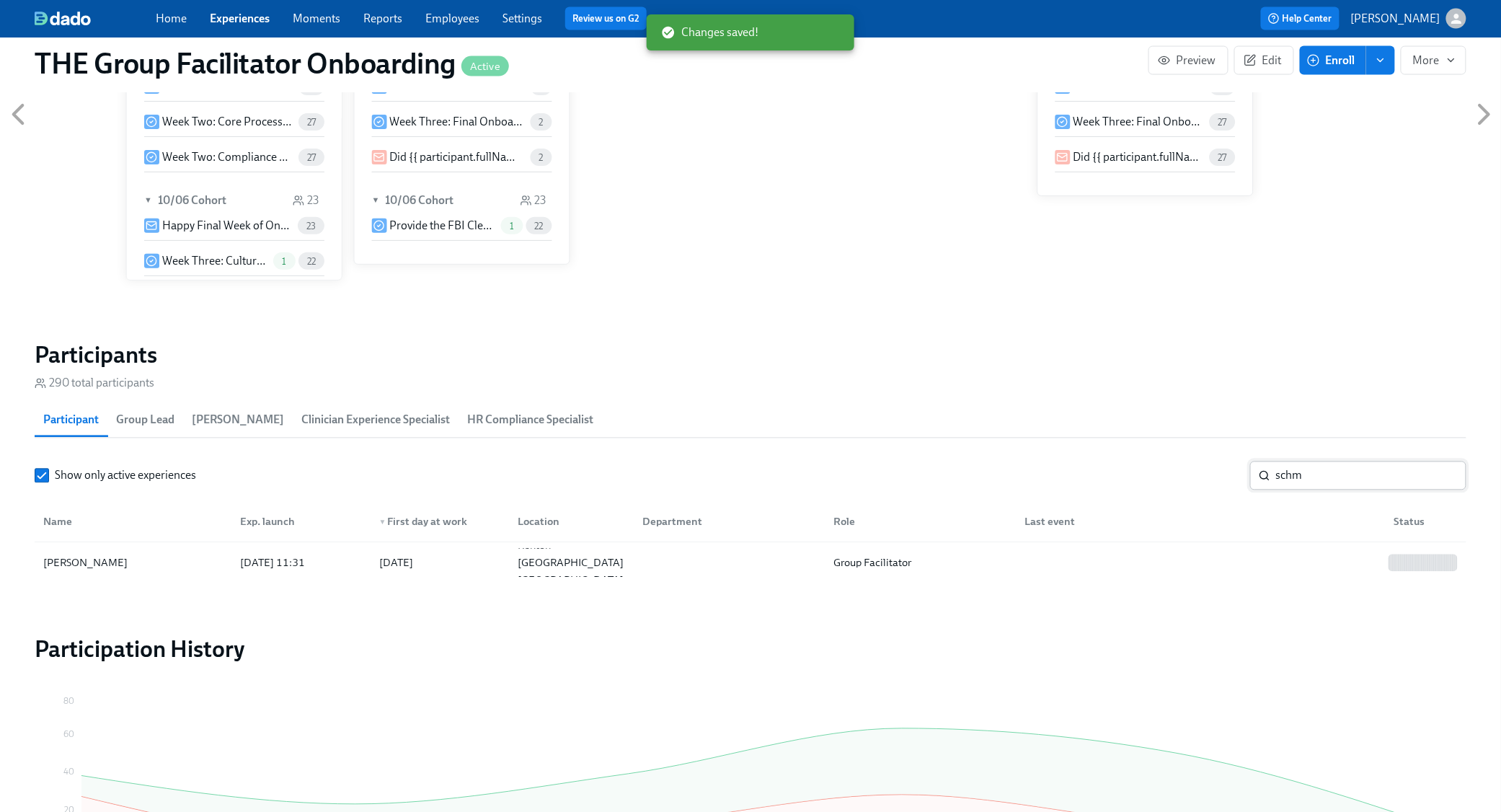
click at [1332, 468] on input "schm" at bounding box center [1371, 475] width 190 height 29
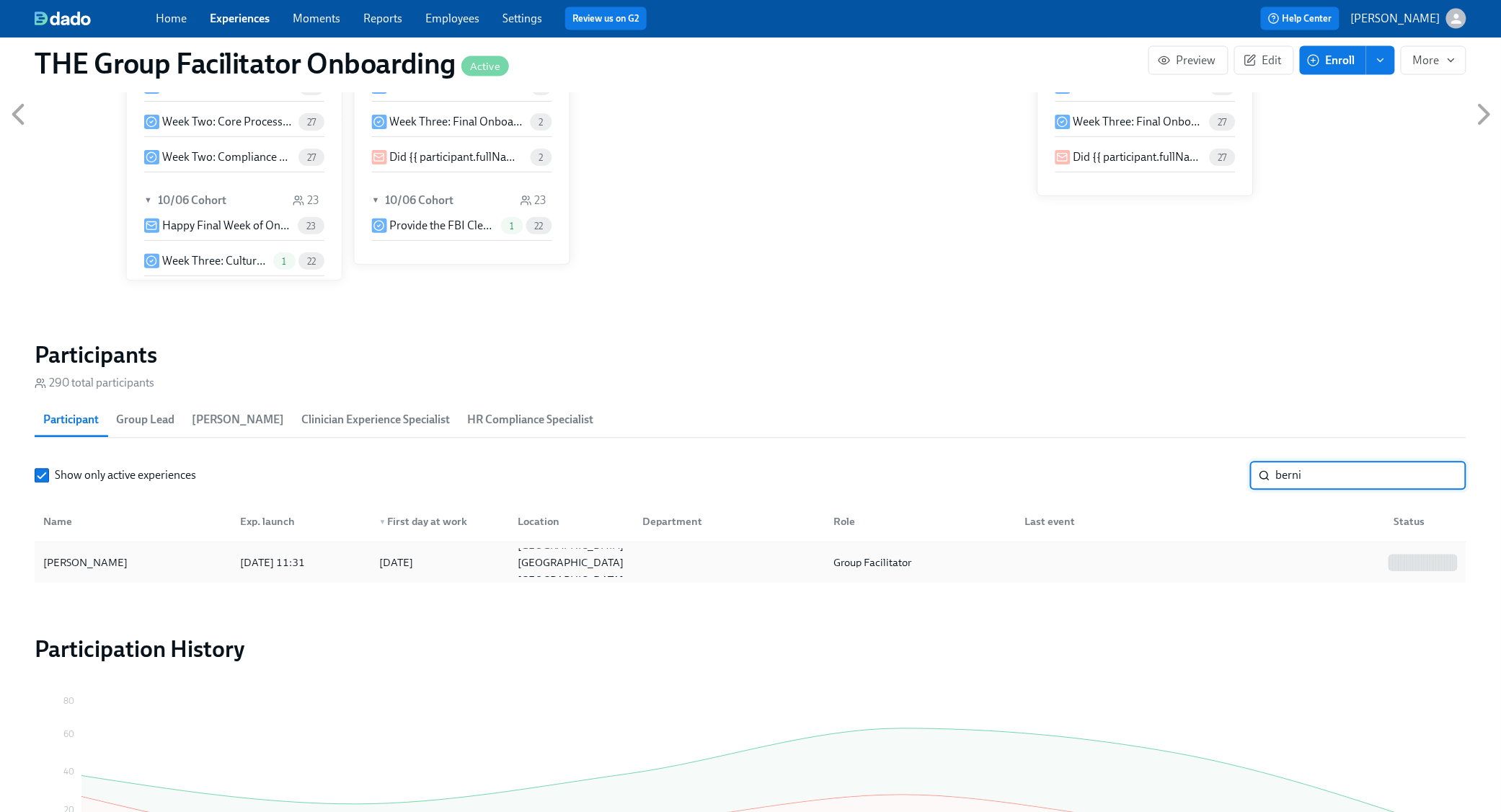
type input "berni"
click at [1320, 564] on div at bounding box center [1198, 562] width 370 height 29
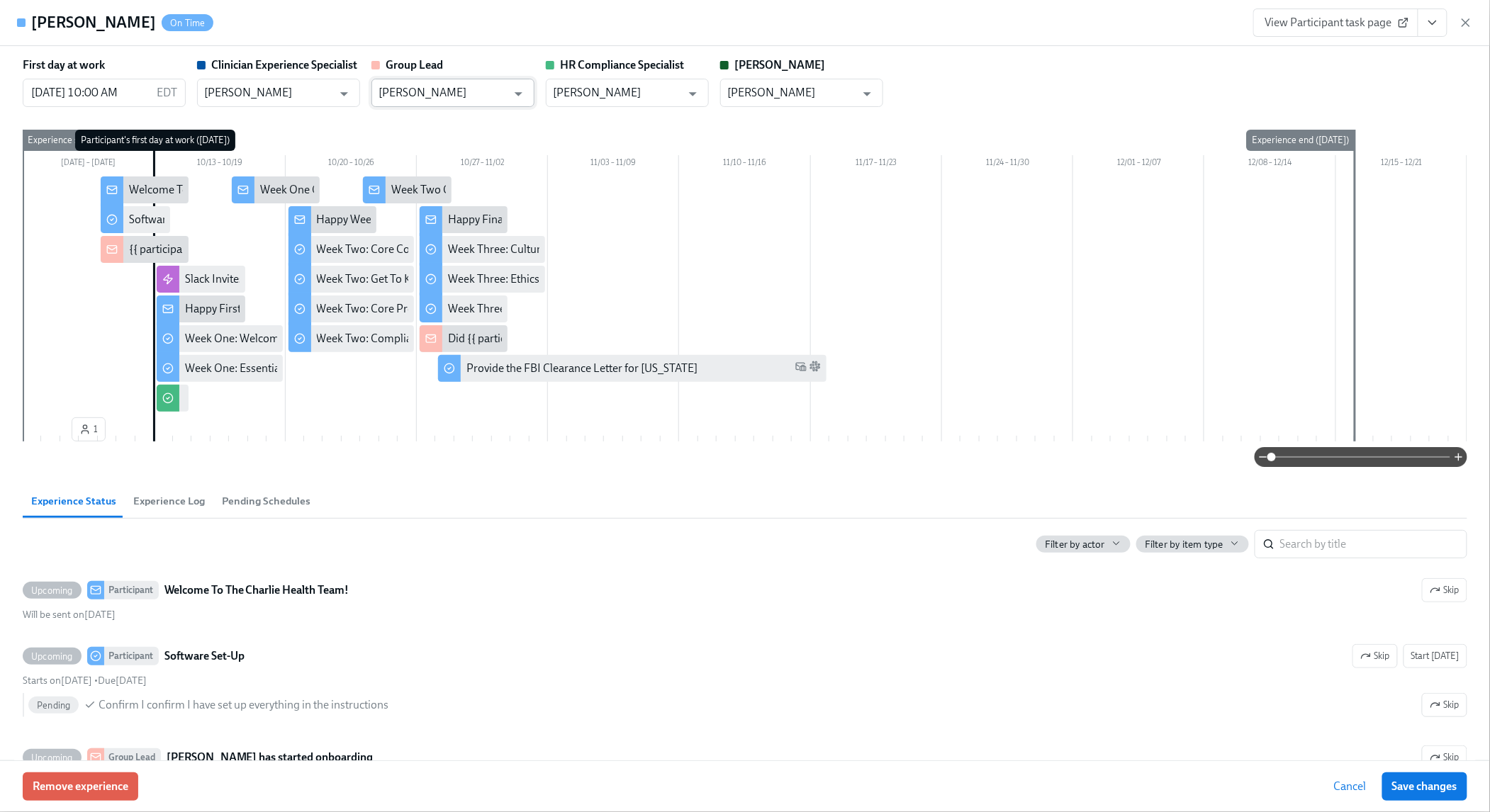
click at [452, 96] on input "[PERSON_NAME]" at bounding box center [443, 93] width 129 height 28
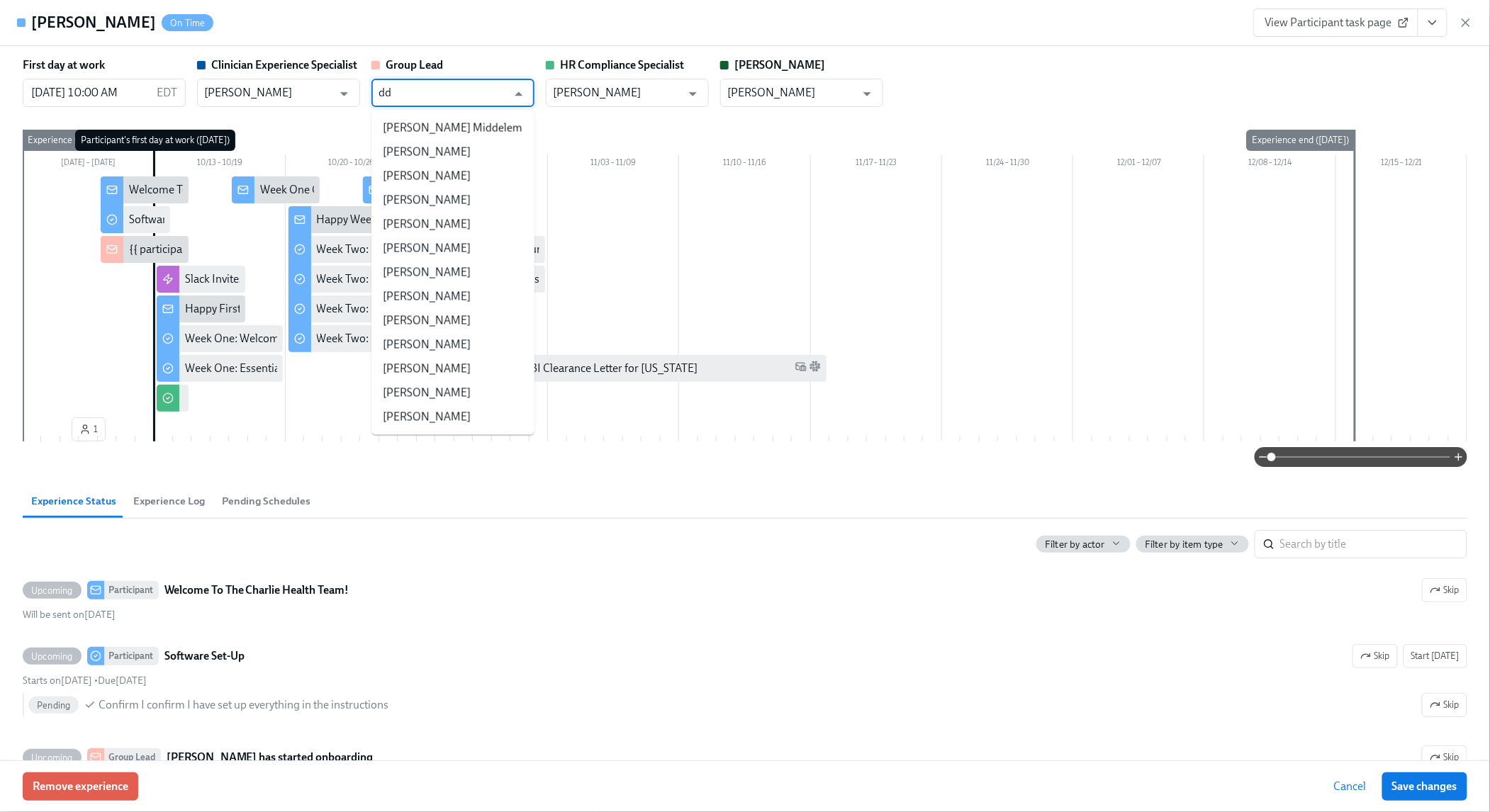
type input "d"
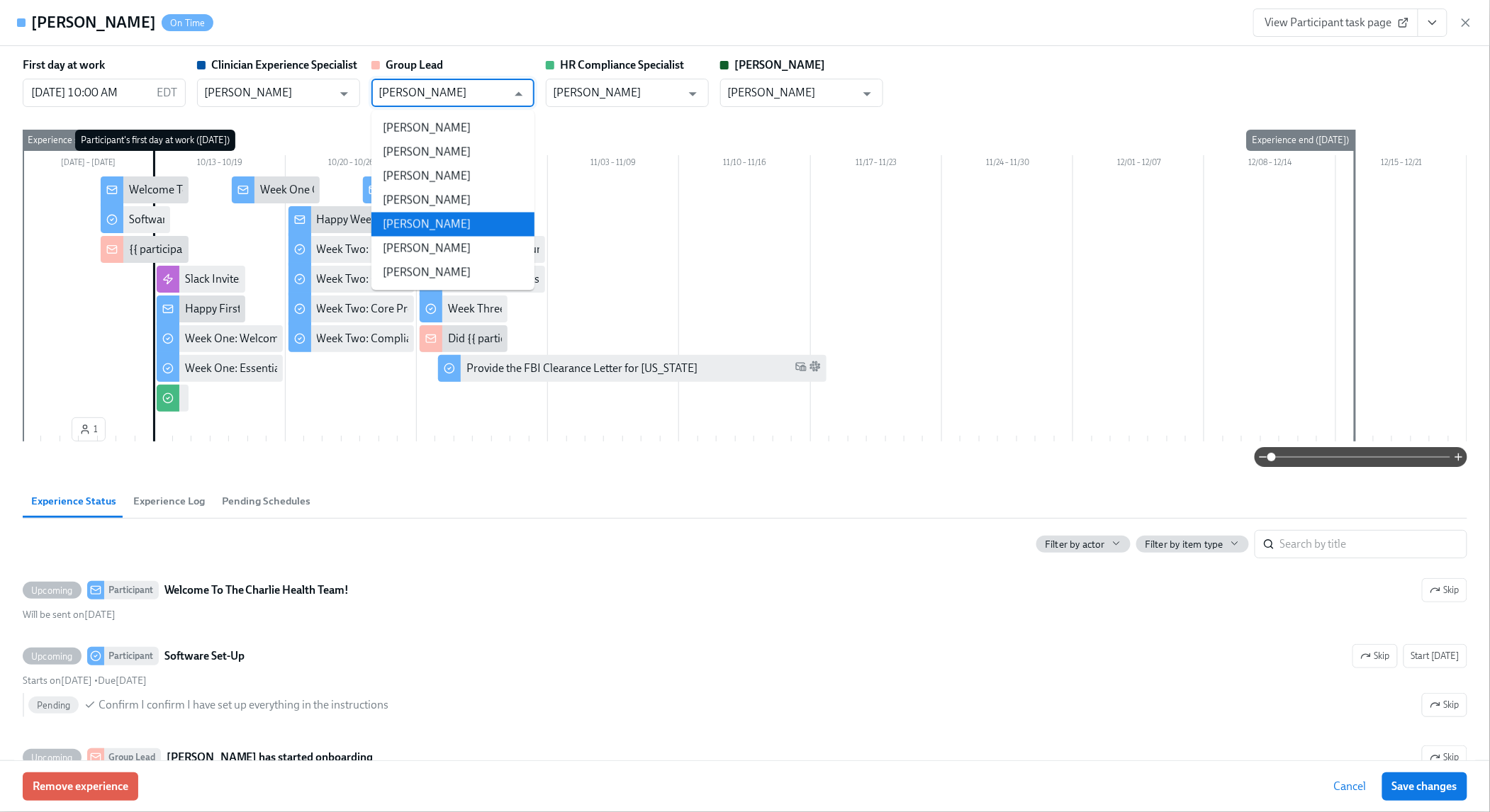
click at [433, 221] on li "[PERSON_NAME]" at bounding box center [452, 224] width 163 height 24
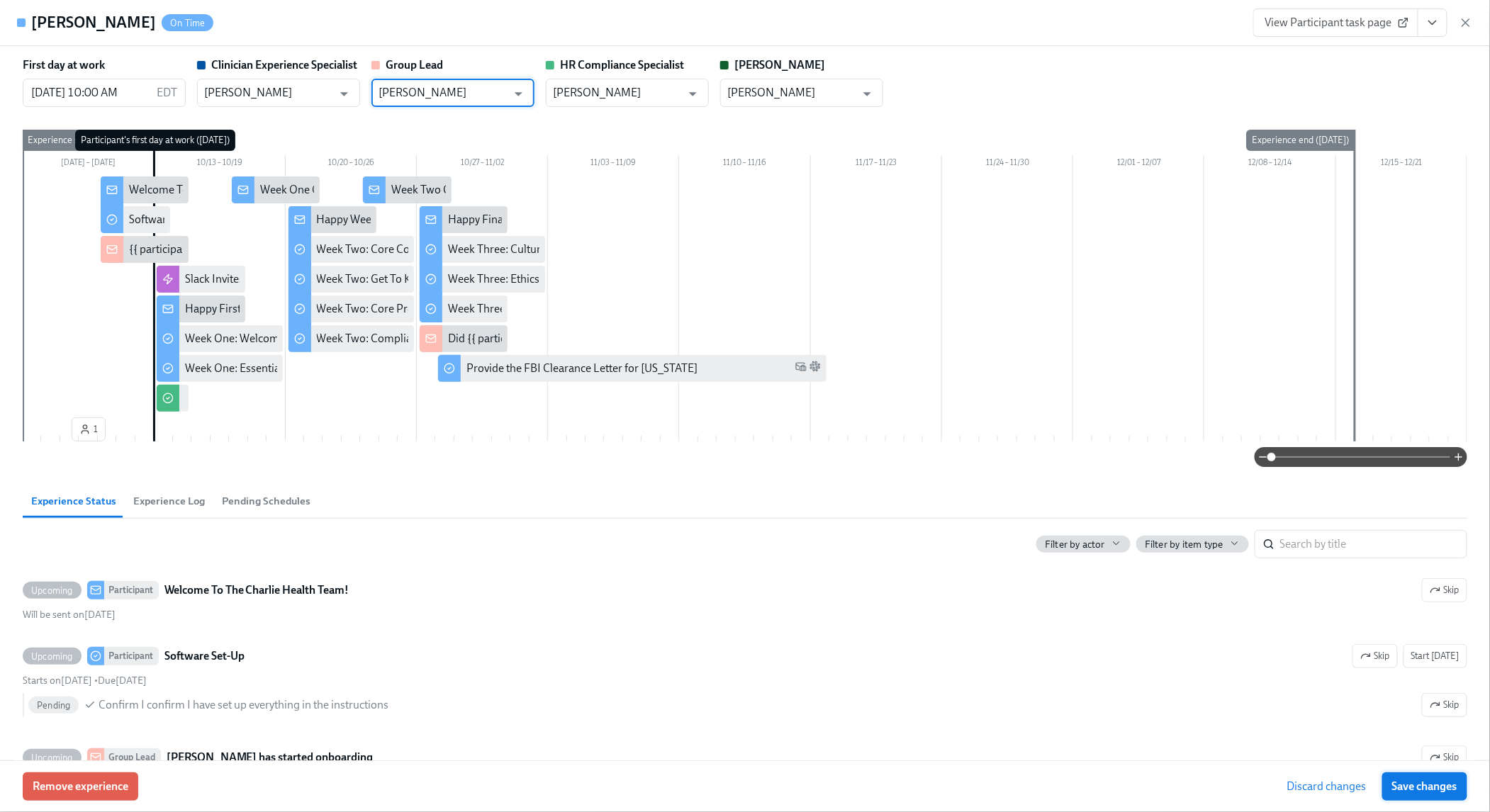
type input "[PERSON_NAME]"
click at [1428, 792] on span "Save changes" at bounding box center [1425, 787] width 65 height 15
type input "[PERSON_NAME]"
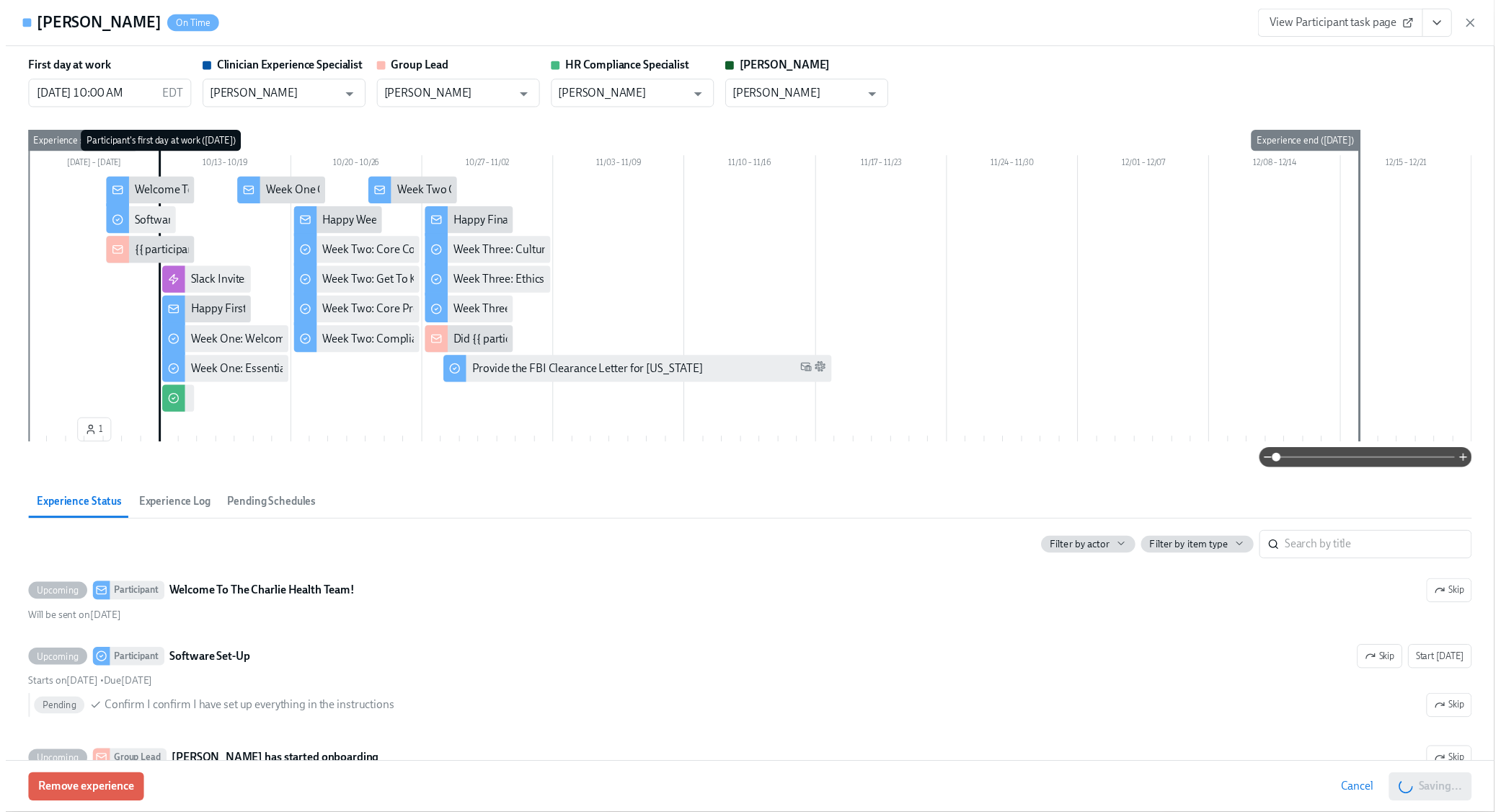
scroll to position [0, 21107]
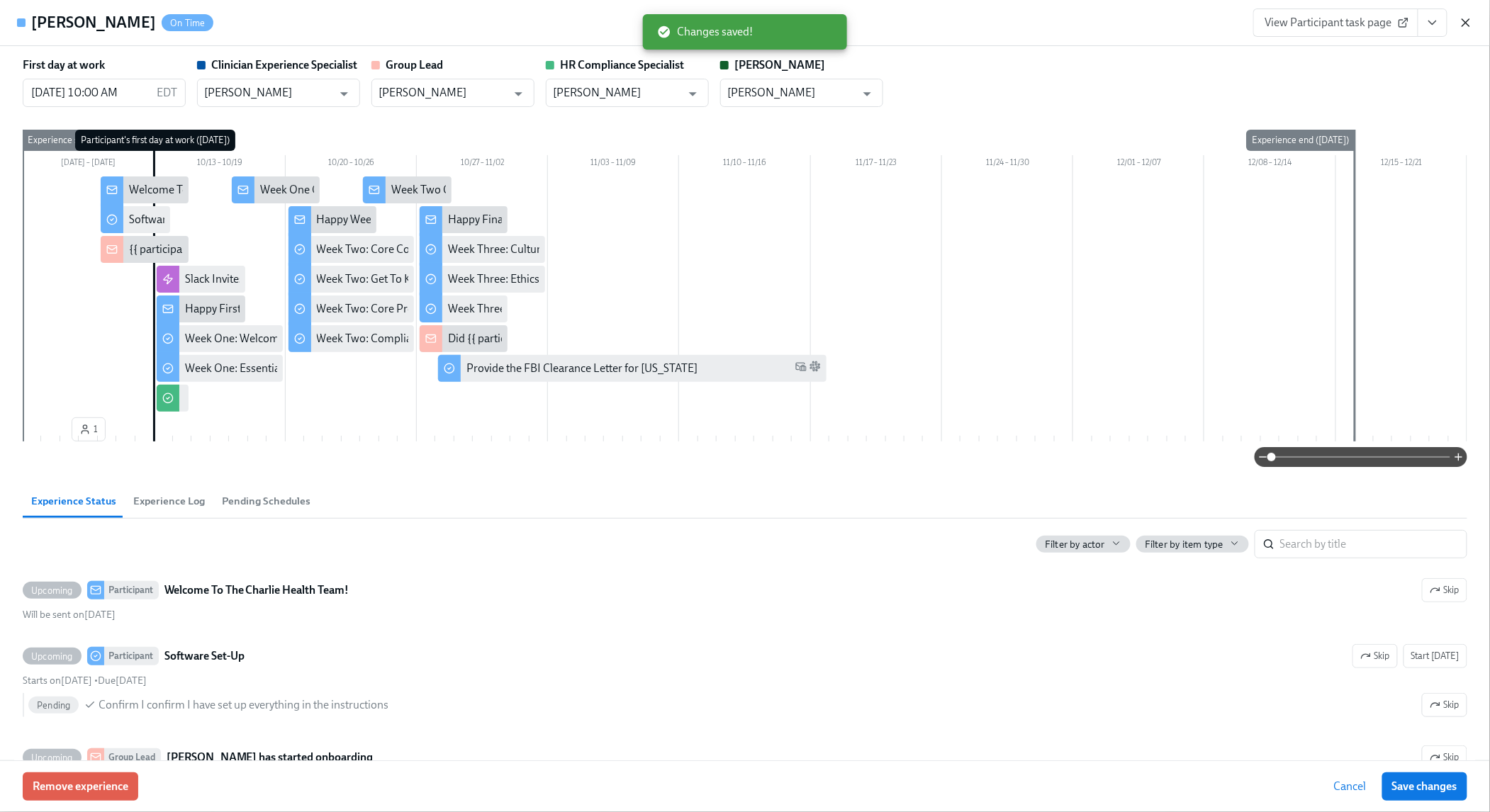
click at [1467, 24] on icon "button" at bounding box center [1466, 22] width 15 height 15
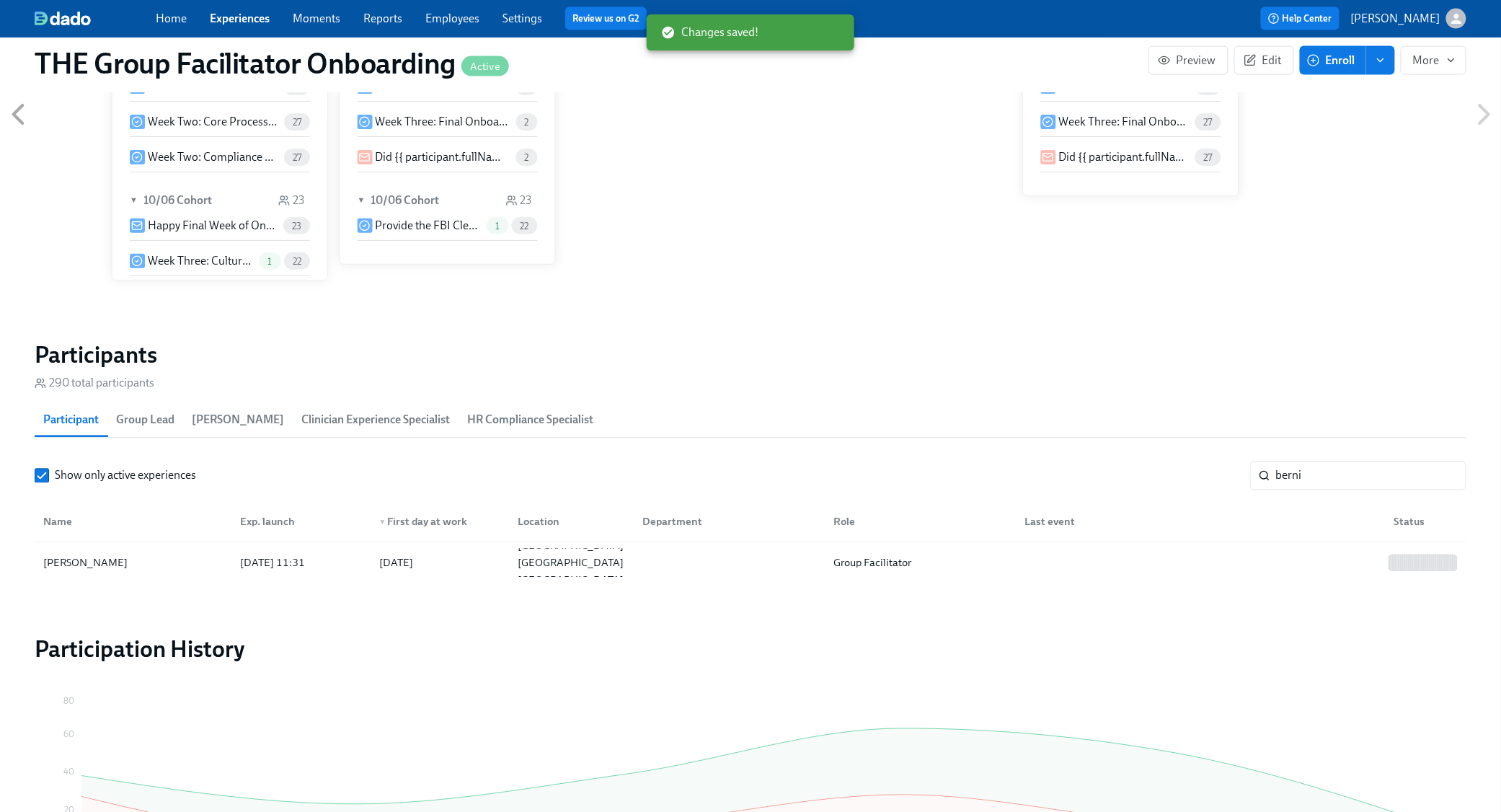
scroll to position [0, 21092]
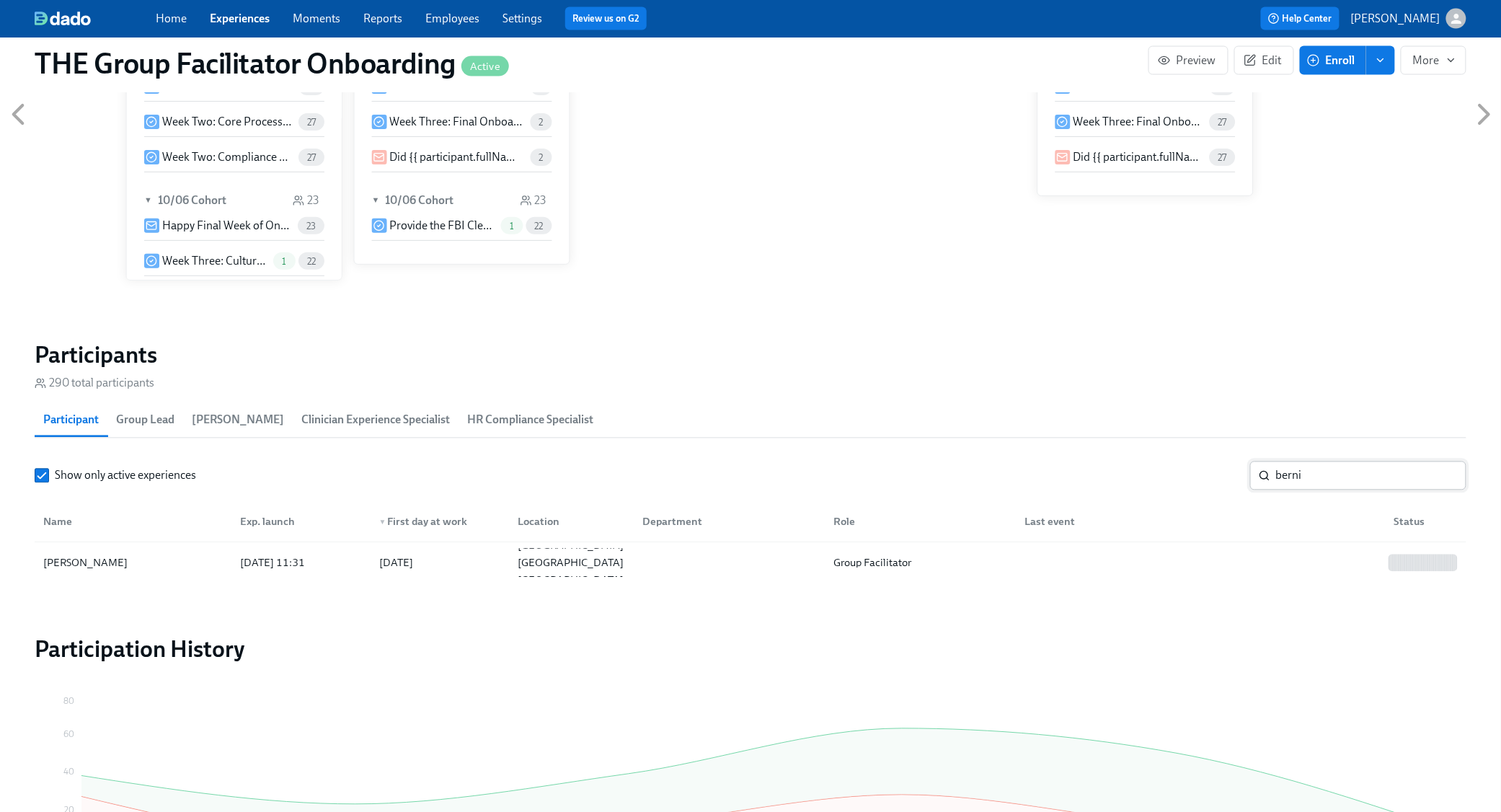
click at [1443, 483] on input "berni" at bounding box center [1371, 475] width 190 height 29
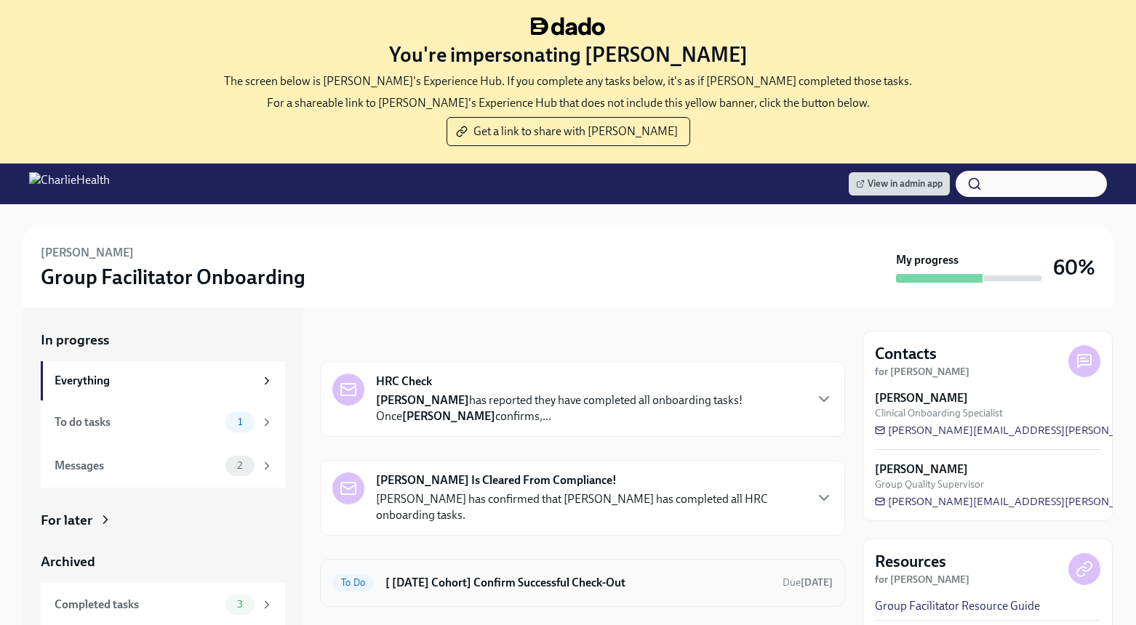
click at [491, 581] on h6 "[ [DATE] Cohort] Confirm Successful Check-Out" at bounding box center [577, 583] width 385 height 16
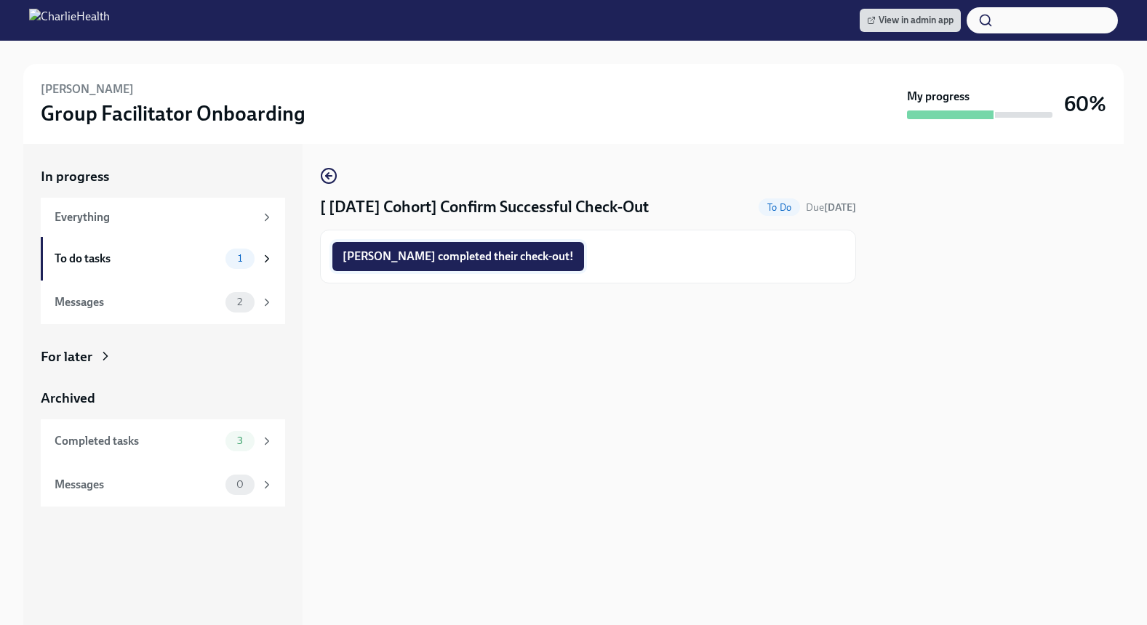
click at [461, 265] on button "Tanya completed their check-out!" at bounding box center [458, 256] width 252 height 29
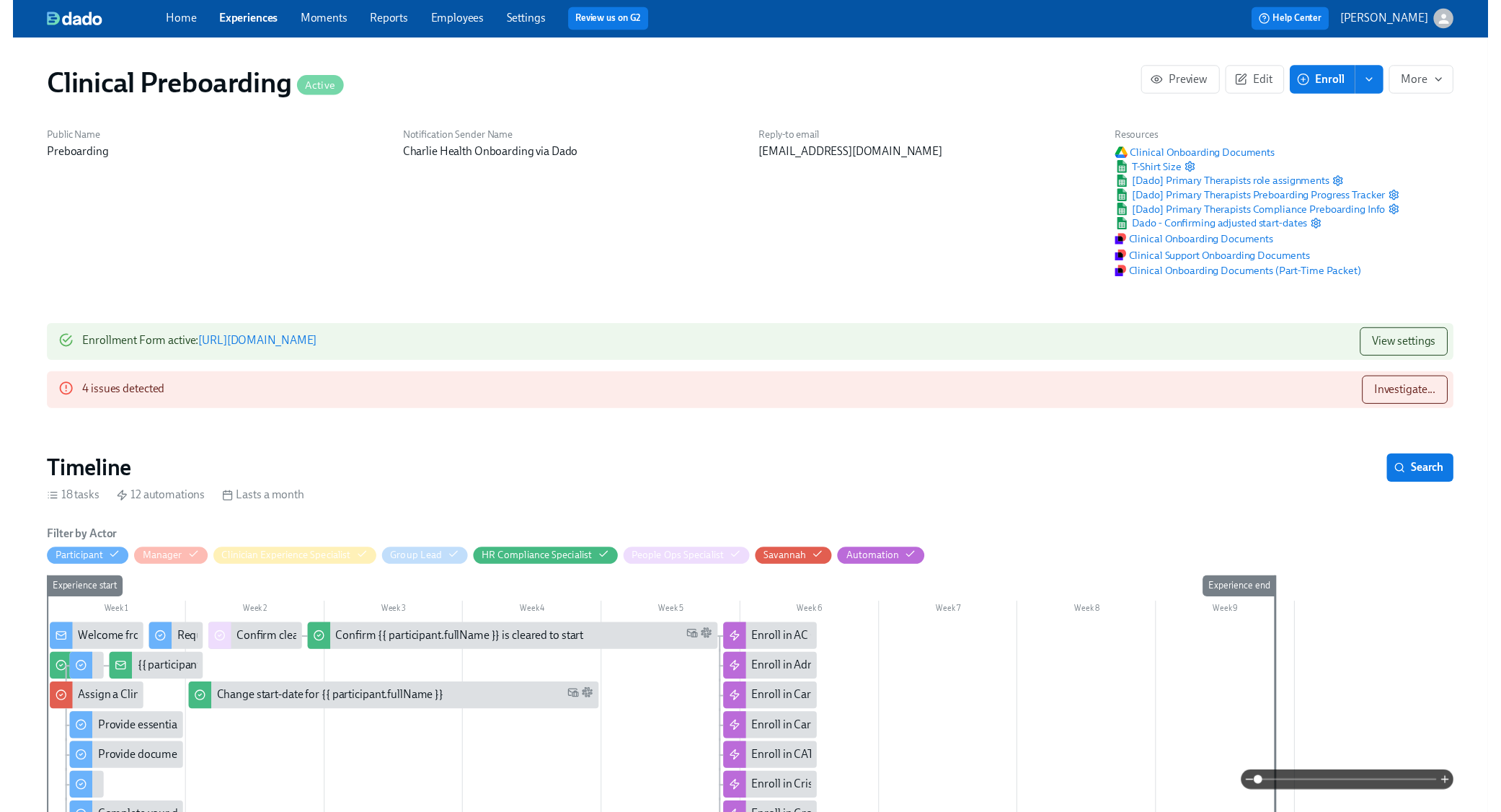
scroll to position [1422, 0]
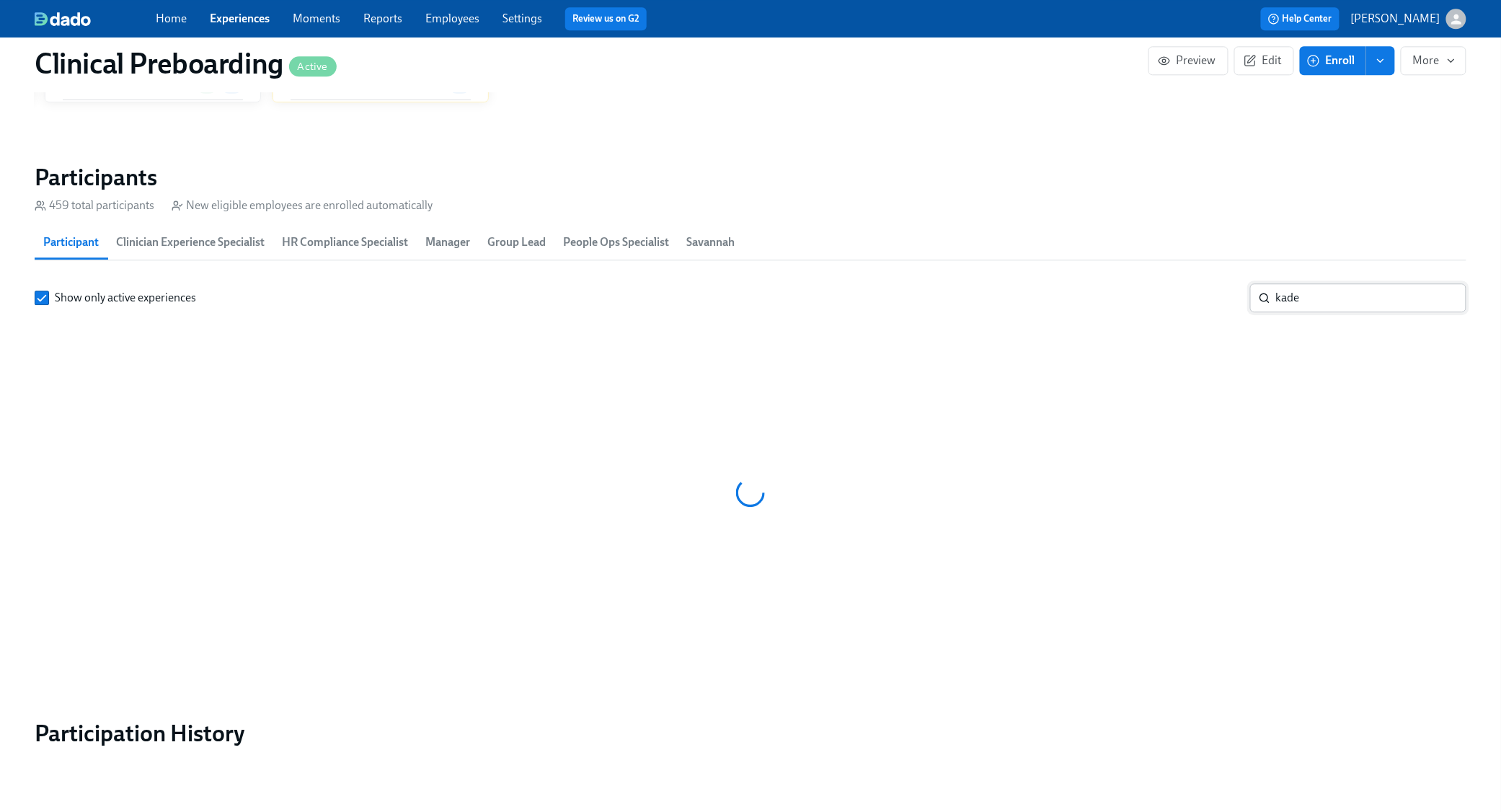
click at [1297, 294] on input "kade" at bounding box center [1371, 297] width 190 height 29
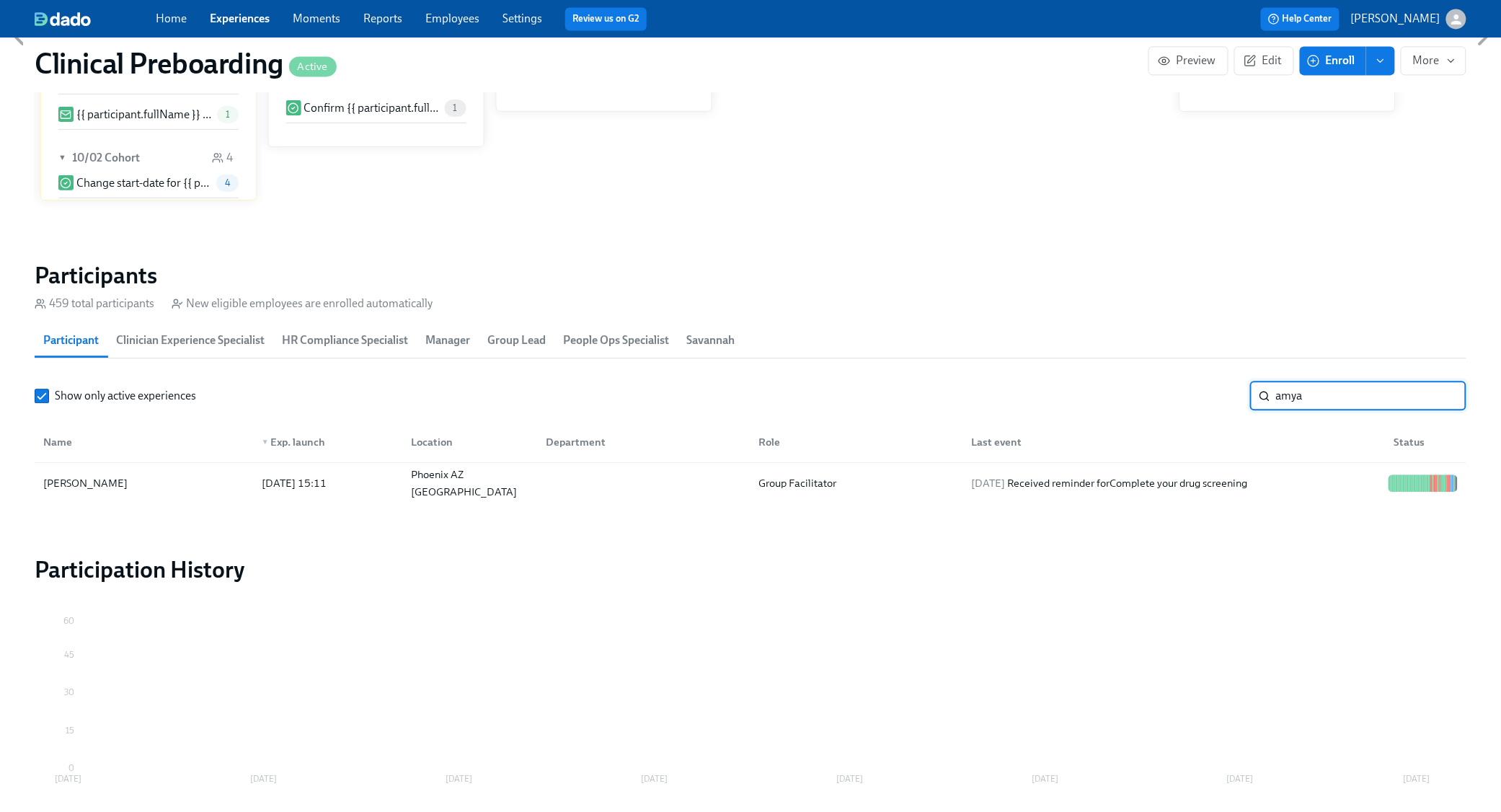
scroll to position [1387, 0]
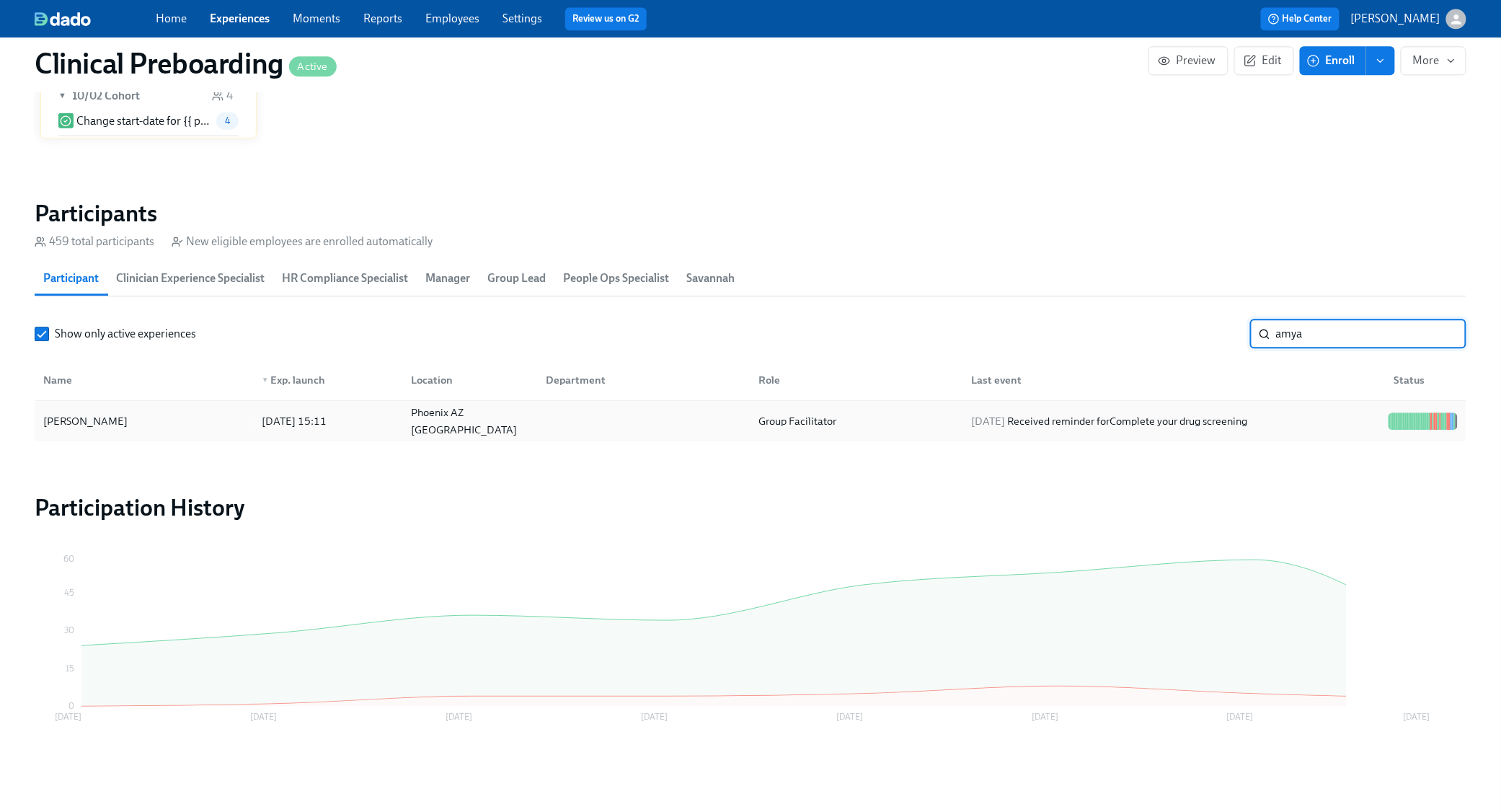
type input "amya"
click at [1136, 416] on div "2025/10/07 Received reminder for Complete your drug screening" at bounding box center [1109, 420] width 288 height 17
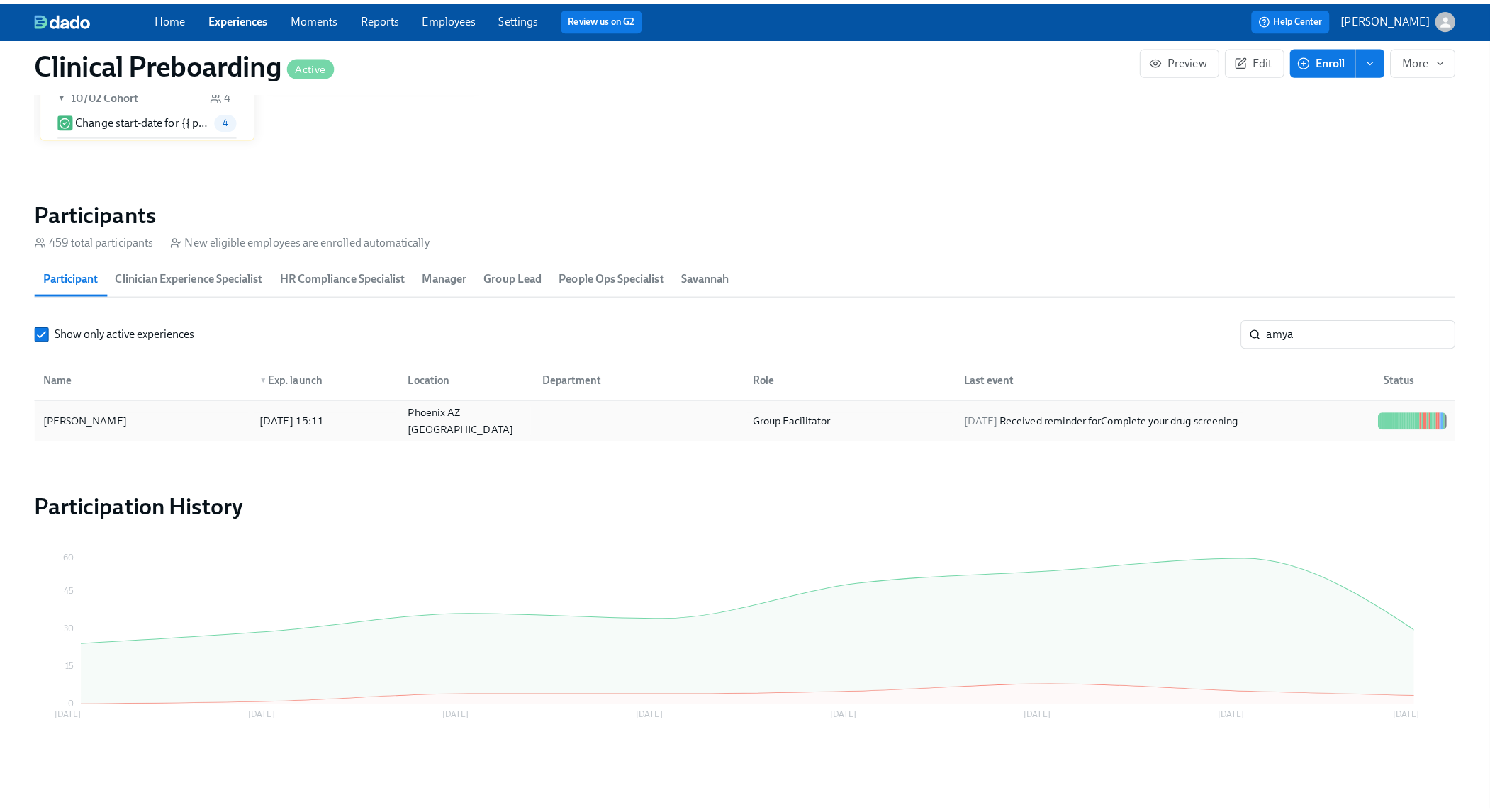
scroll to position [1349, 0]
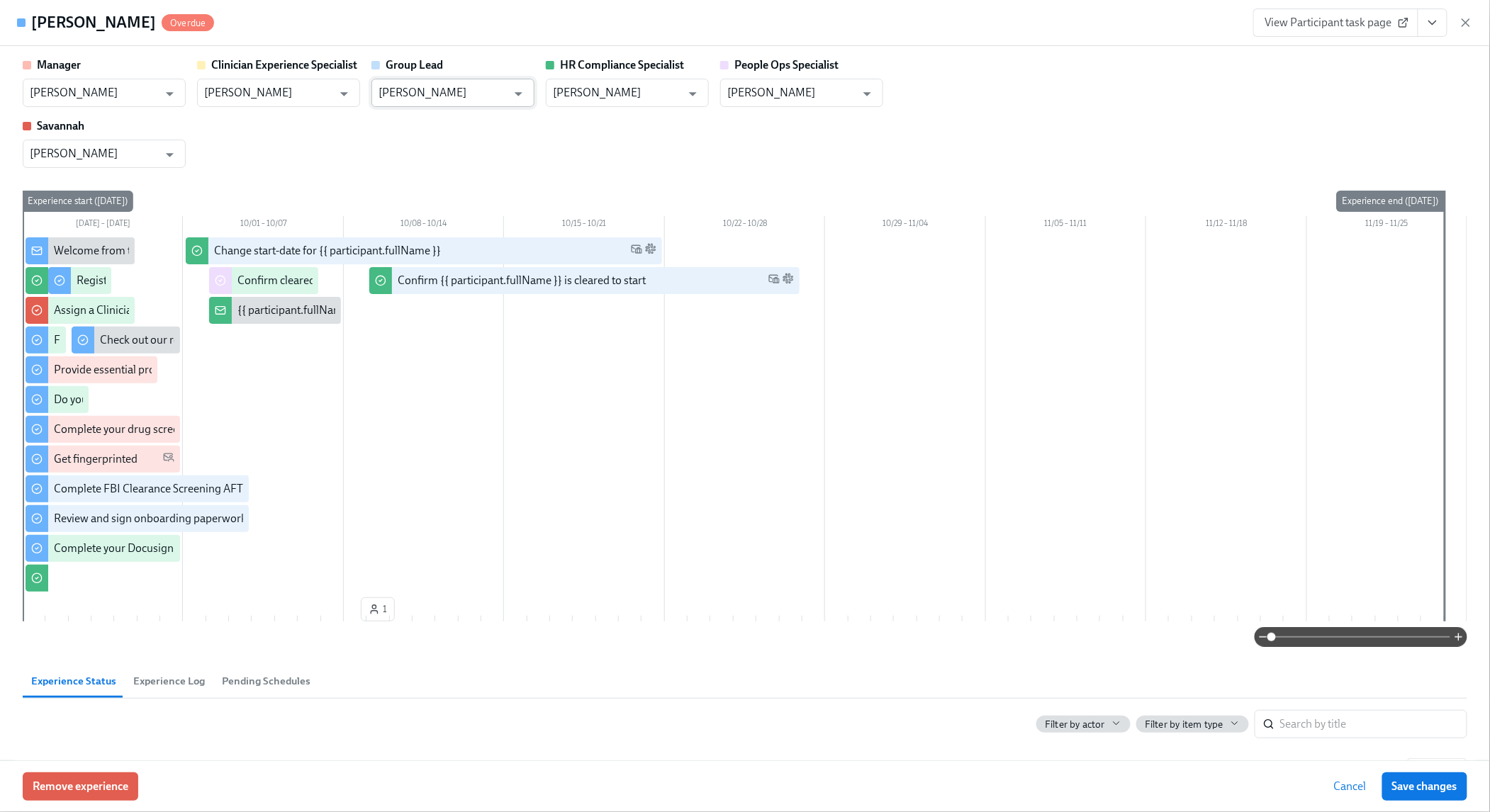
click at [428, 92] on input "[PERSON_NAME]" at bounding box center [443, 93] width 129 height 28
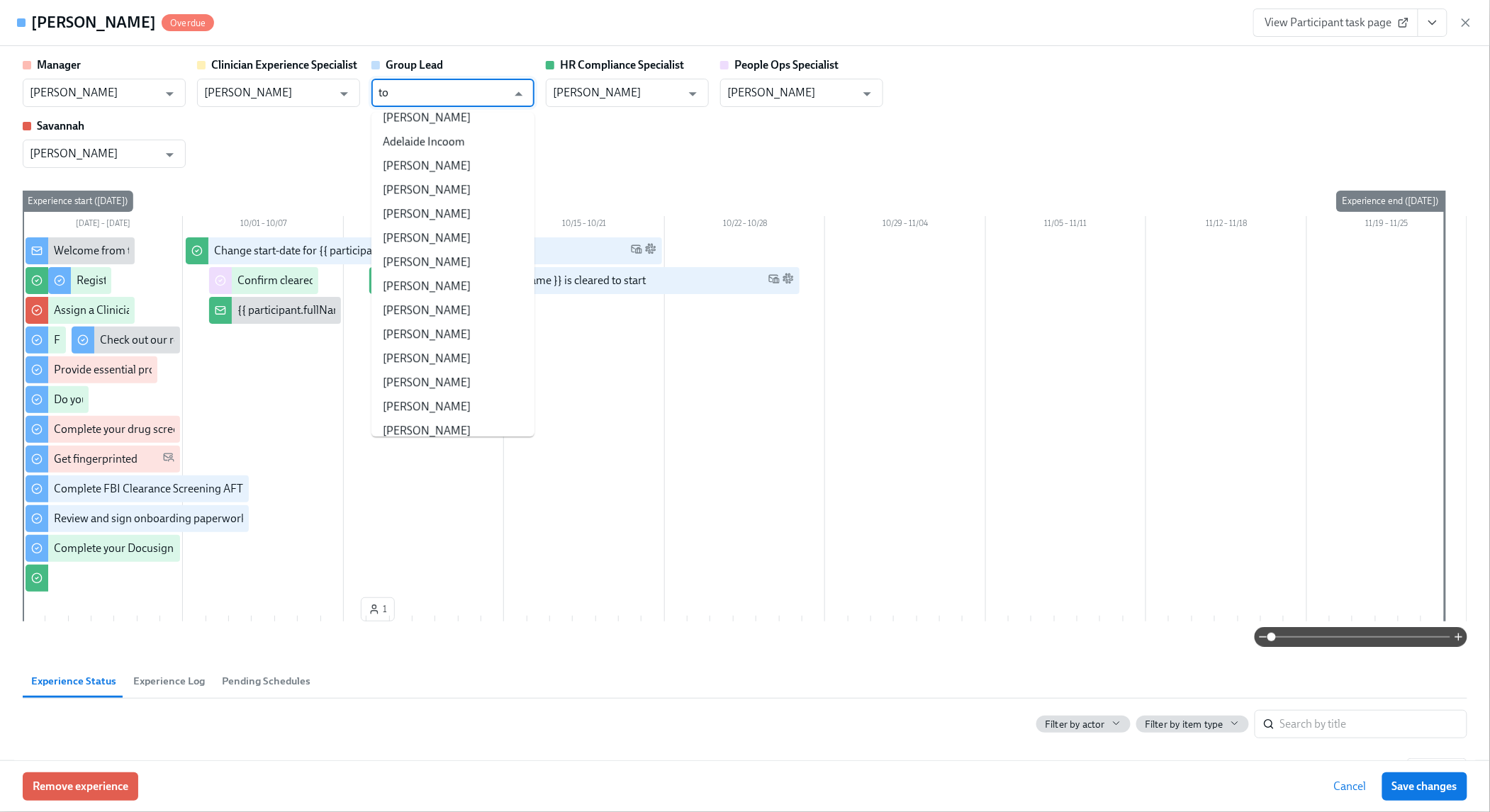
scroll to position [0, 0]
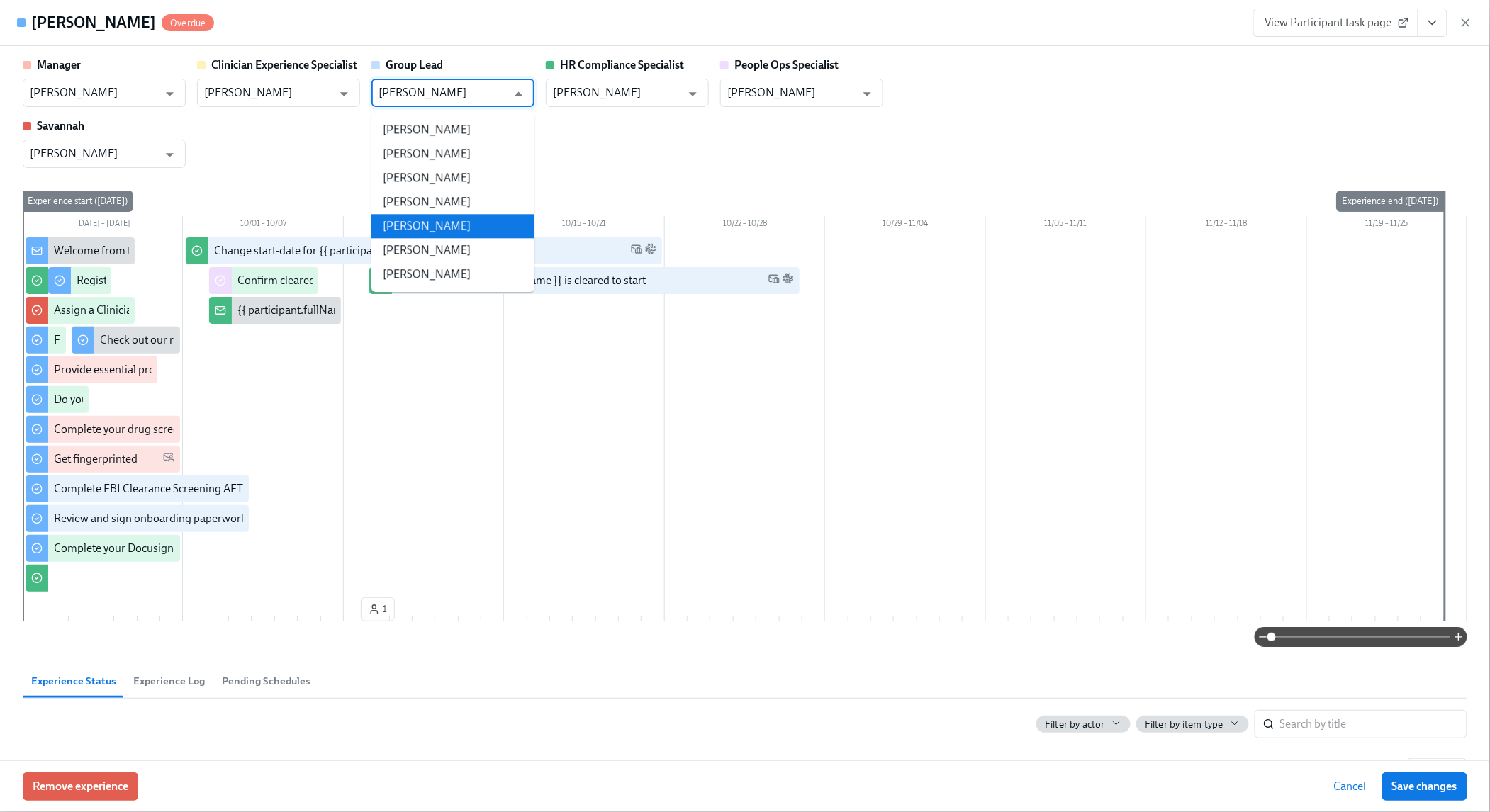
click at [420, 227] on li "[PERSON_NAME]" at bounding box center [452, 226] width 163 height 24
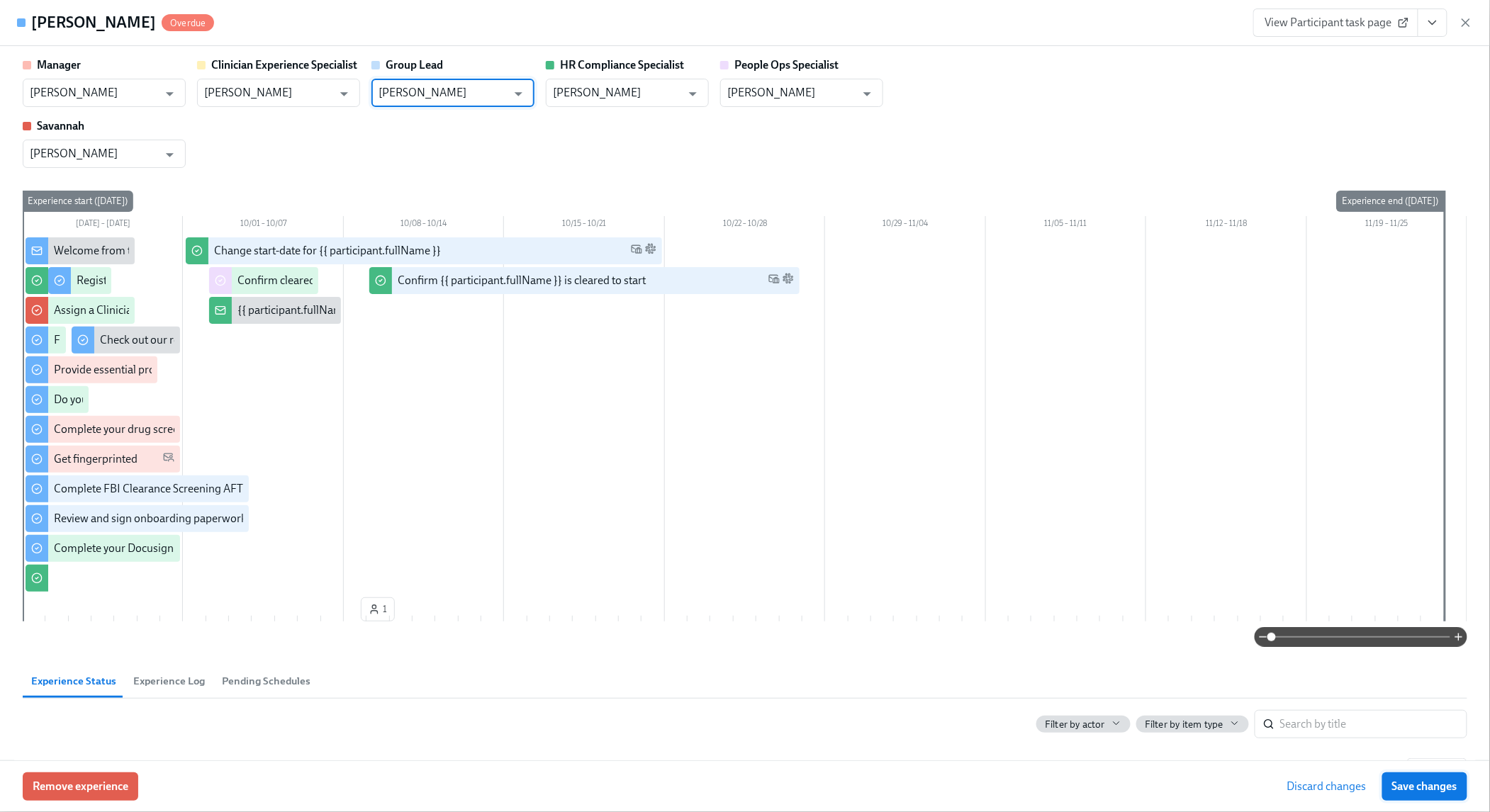
type input "[PERSON_NAME]"
click at [1426, 780] on span "Save changes" at bounding box center [1425, 787] width 65 height 15
type input "[PERSON_NAME]"
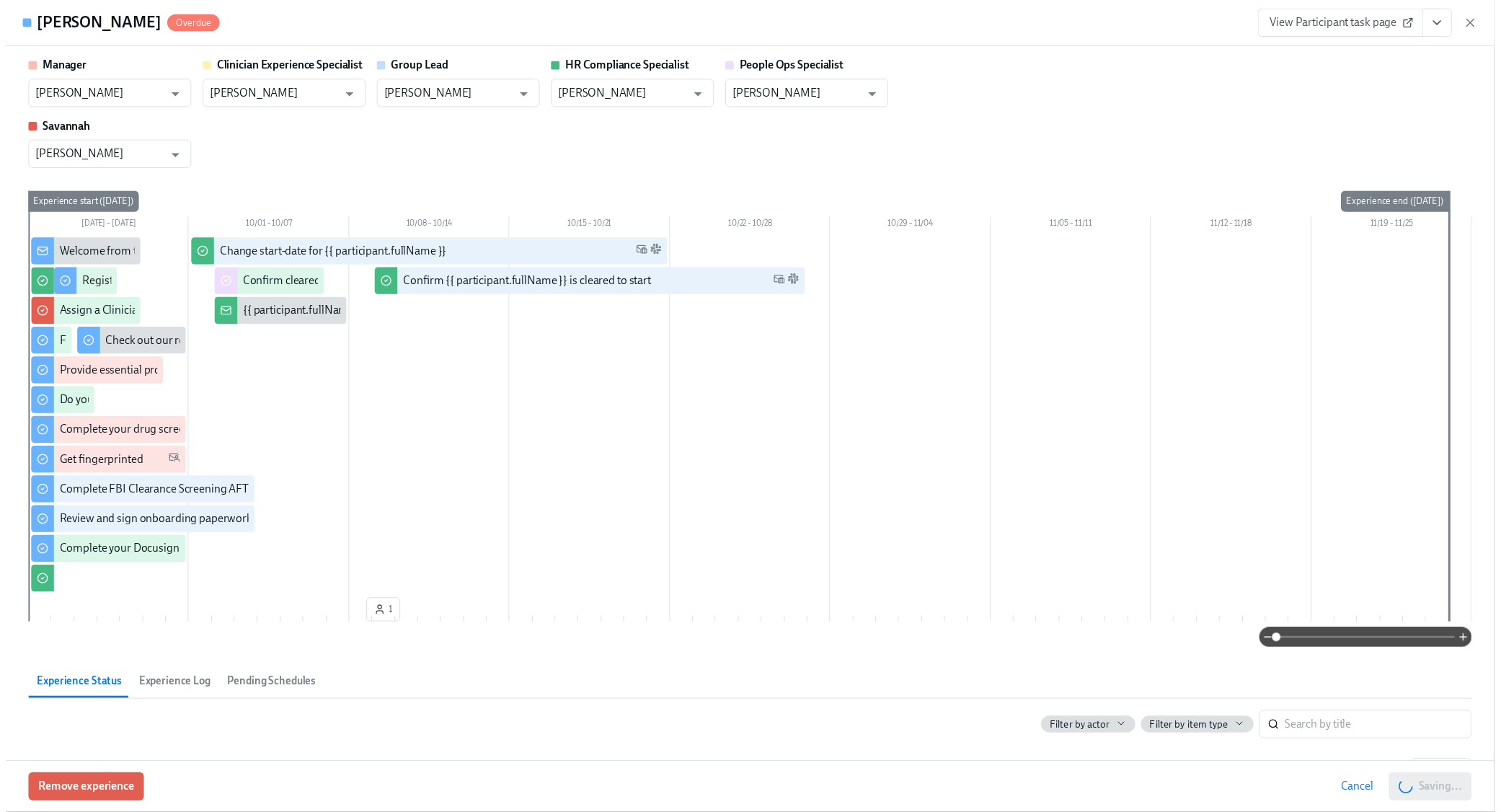
scroll to position [0, 17235]
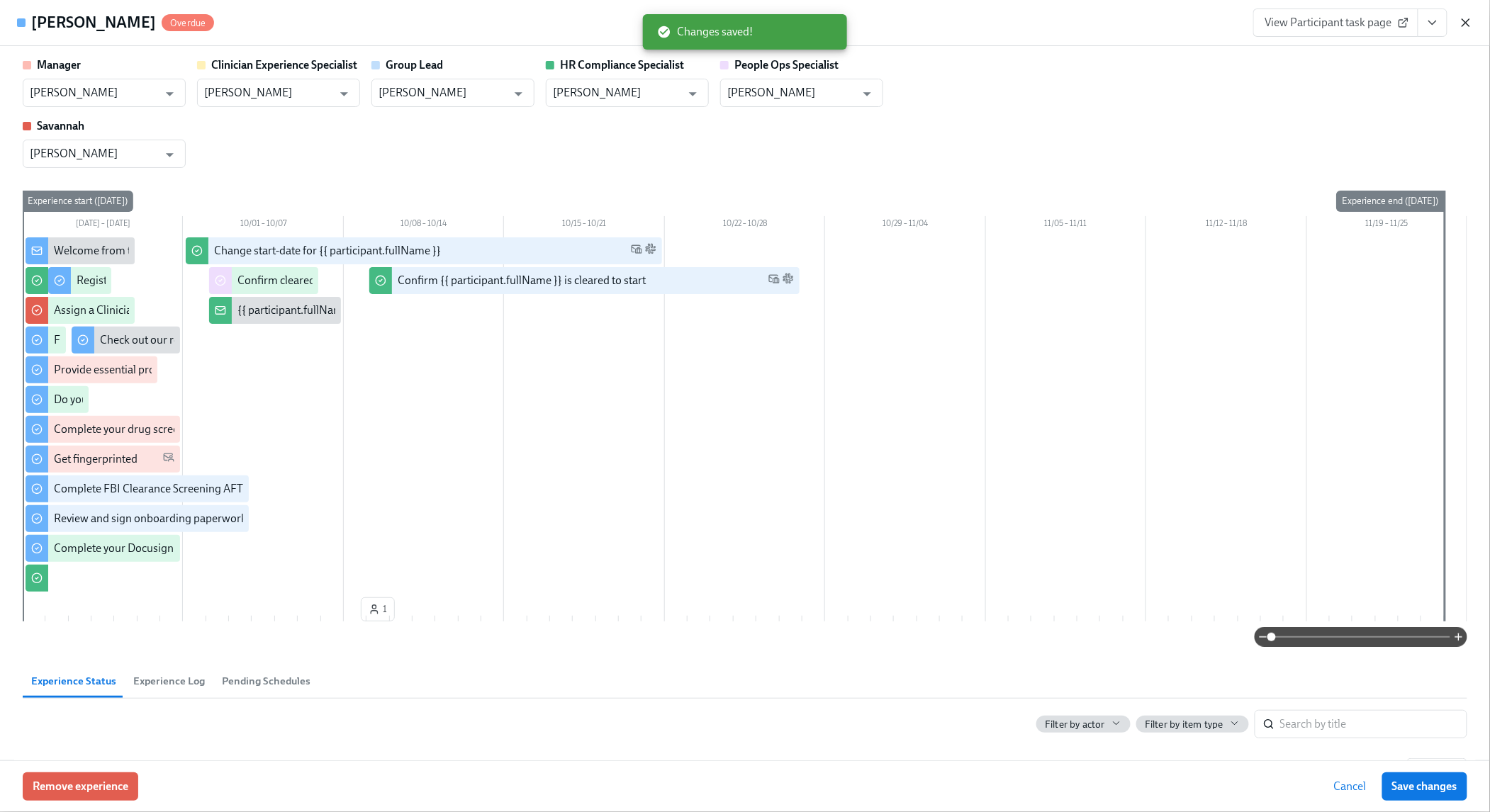
click at [1470, 25] on icon "button" at bounding box center [1466, 22] width 7 height 7
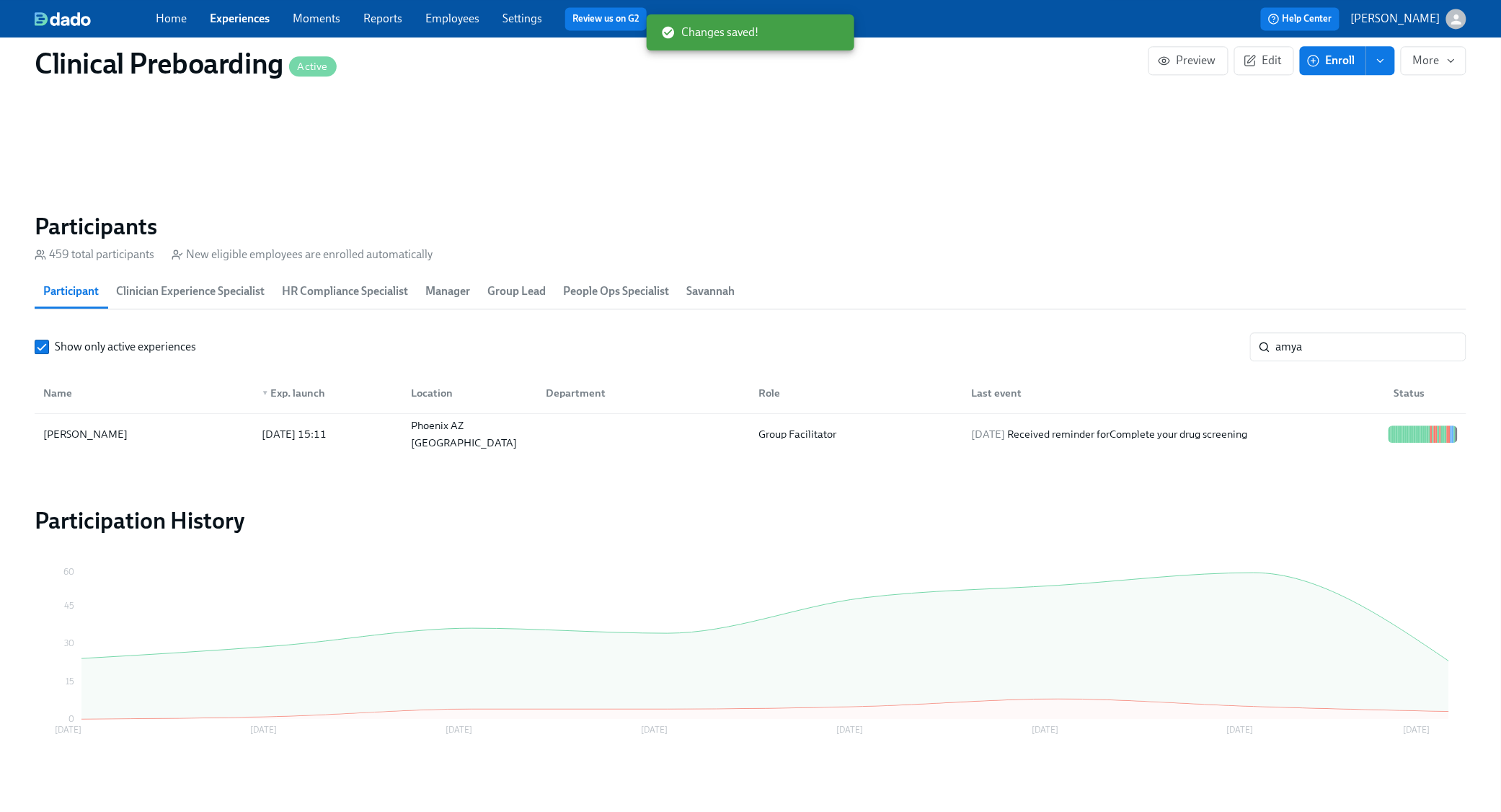
scroll to position [0, 17220]
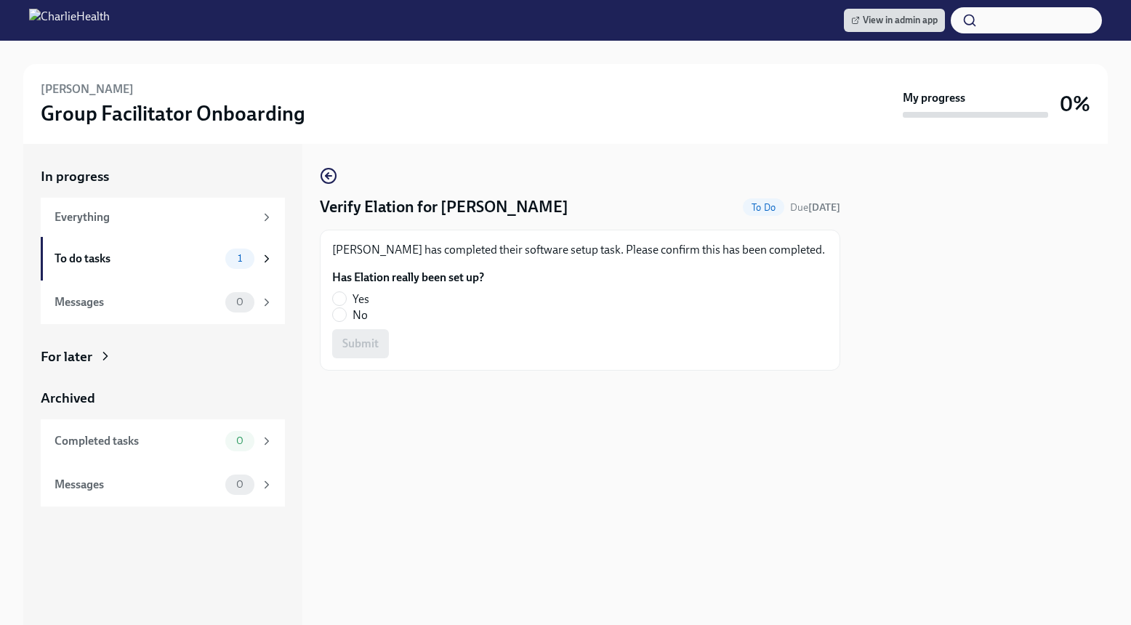
click at [353, 316] on span "No" at bounding box center [360, 316] width 15 height 16
click at [346, 316] on input "No" at bounding box center [339, 314] width 13 height 13
radio input "true"
click at [350, 334] on button "Submit" at bounding box center [360, 343] width 57 height 29
click at [334, 300] on input "Yes" at bounding box center [339, 298] width 13 height 13
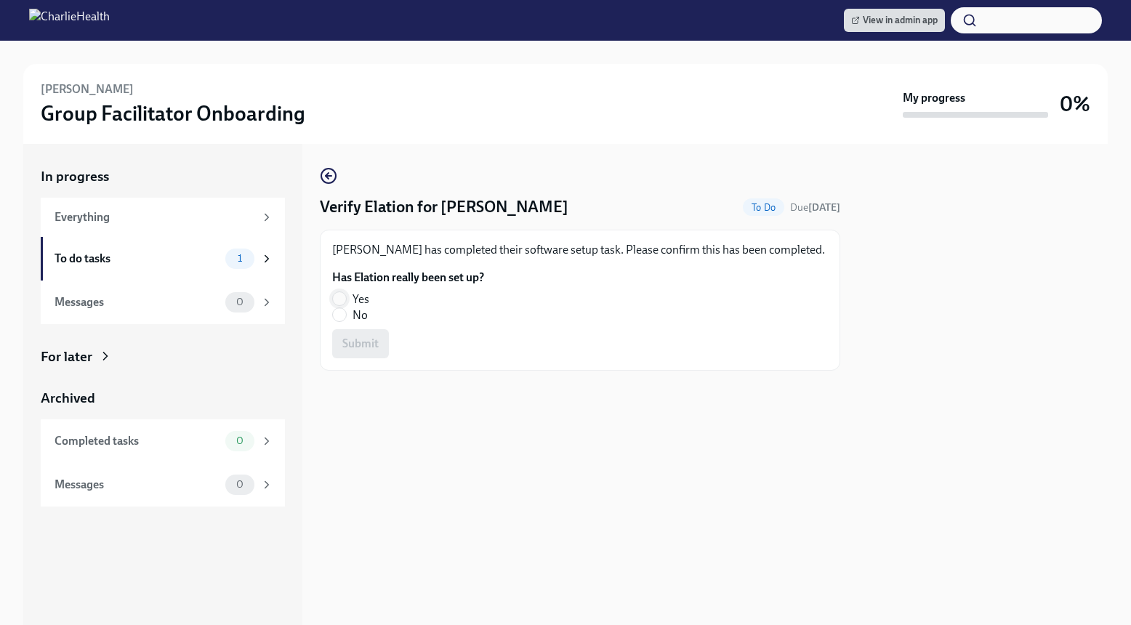
radio input "true"
click at [345, 346] on span "Submit" at bounding box center [360, 344] width 36 height 15
click at [346, 320] on label "No" at bounding box center [402, 316] width 140 height 16
click at [346, 320] on input "No" at bounding box center [339, 314] width 13 height 13
radio input "true"
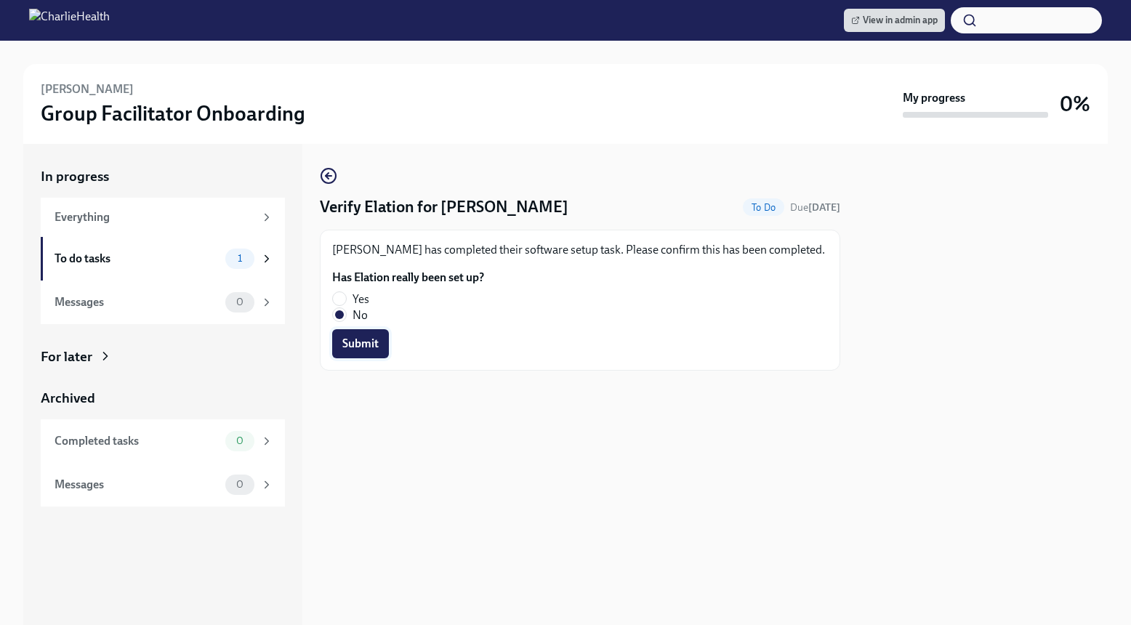
click at [350, 348] on span "Submit" at bounding box center [360, 344] width 36 height 15
